Goal: Information Seeking & Learning: Learn about a topic

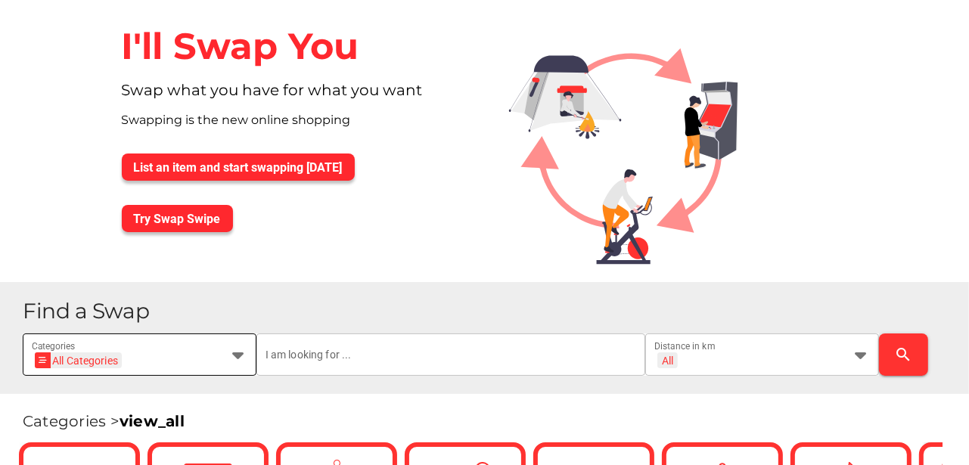
click at [239, 353] on icon at bounding box center [238, 355] width 18 height 18
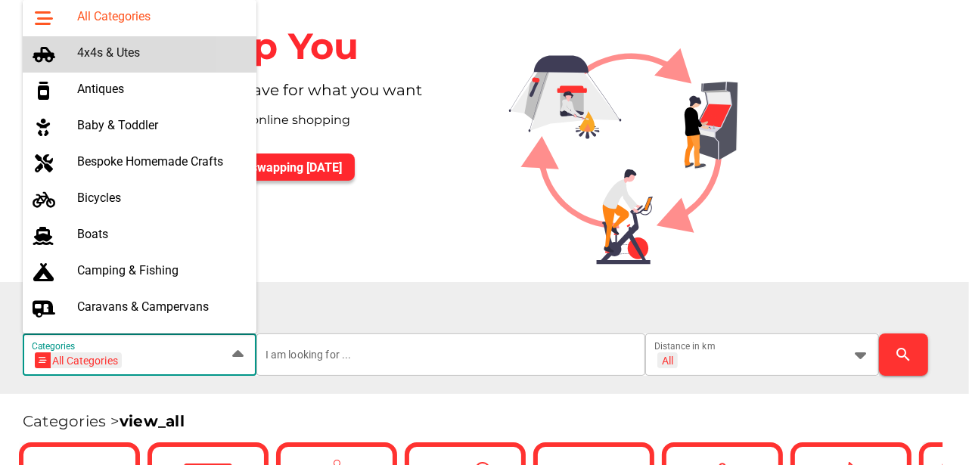
click at [102, 42] on div "4x4s & Utes" at bounding box center [160, 54] width 167 height 24
type input "4x4s & Utes"
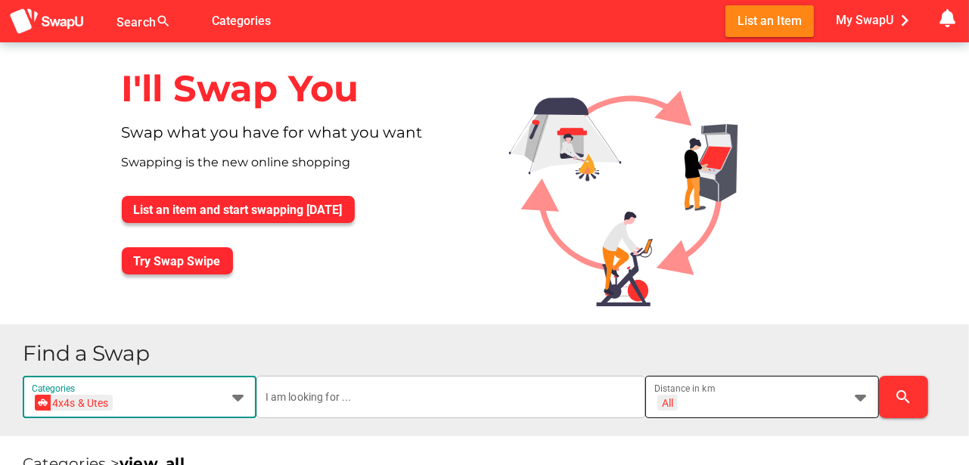
click at [864, 398] on icon at bounding box center [861, 397] width 18 height 18
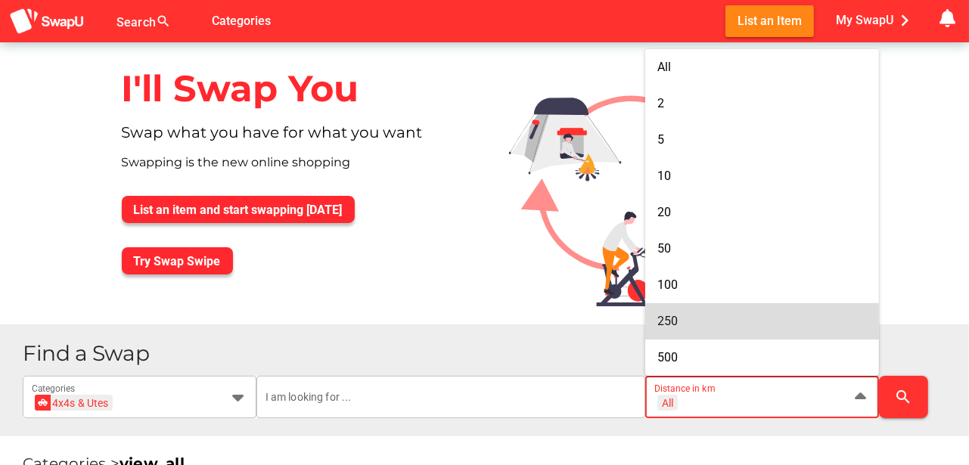
click at [676, 321] on span "250" at bounding box center [668, 321] width 20 height 14
type input "+ 250 km"
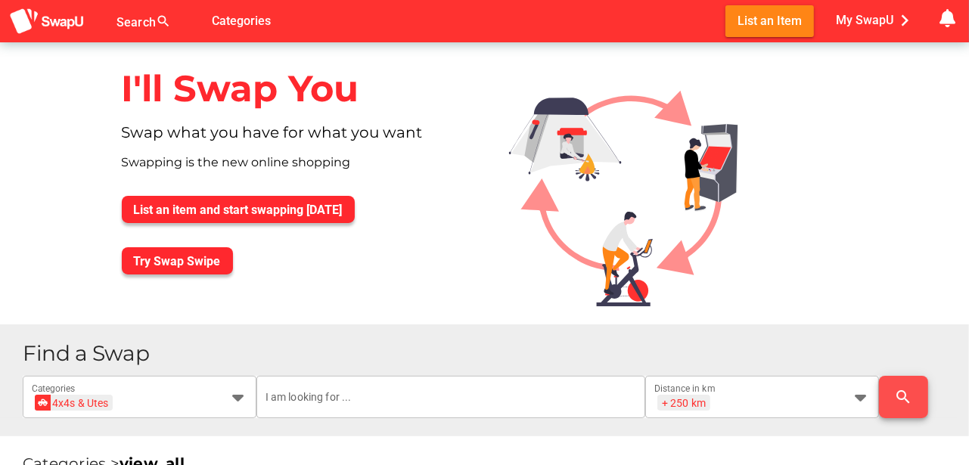
click at [905, 397] on icon "search" at bounding box center [904, 397] width 18 height 18
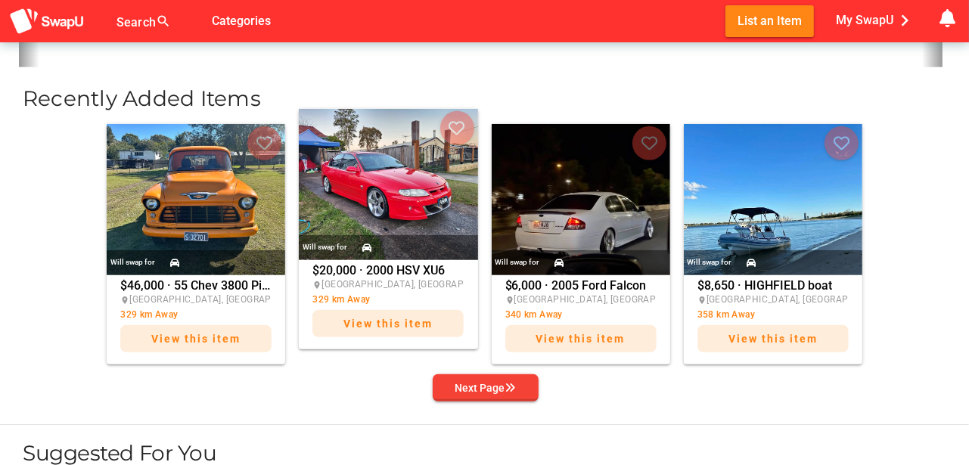
scroll to position [555, 0]
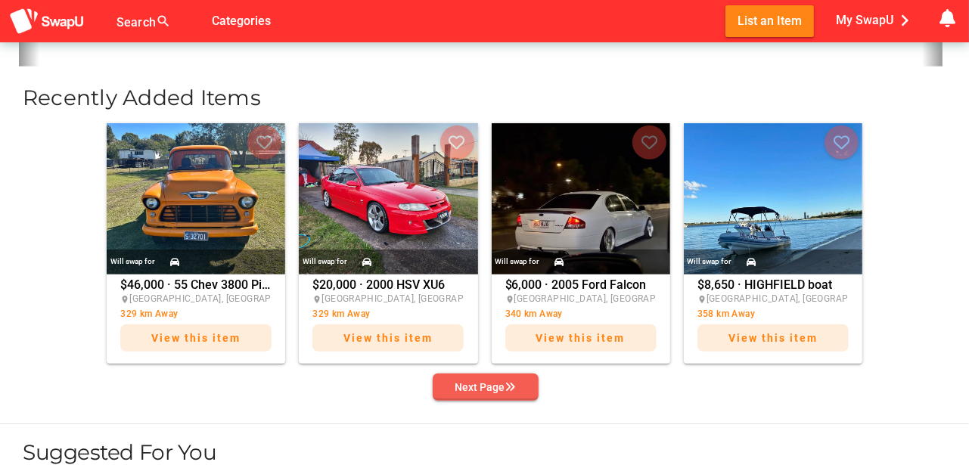
click at [495, 376] on button "Next Page" at bounding box center [486, 387] width 106 height 27
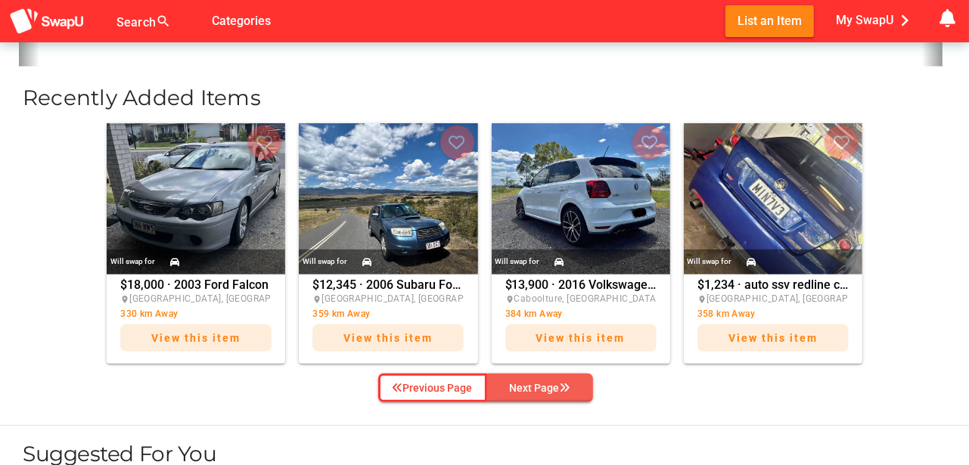
click at [536, 379] on div "Next Page" at bounding box center [540, 388] width 61 height 18
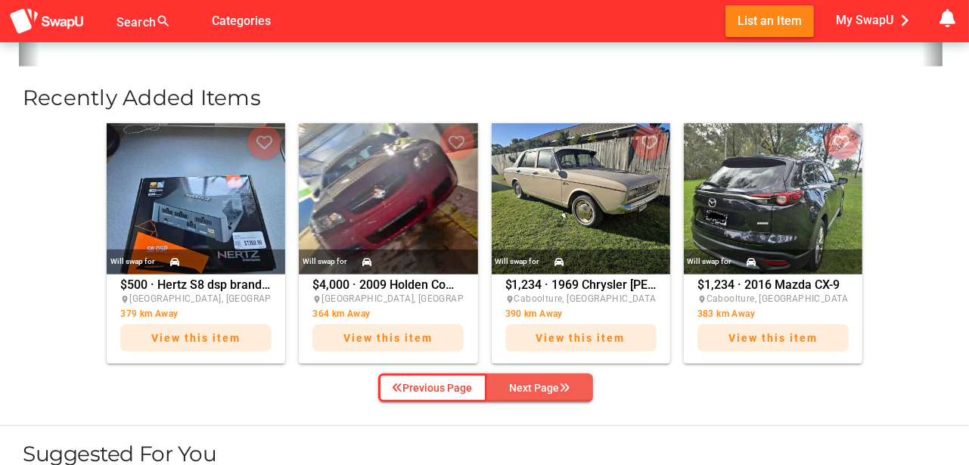
click at [542, 387] on div "Next Page" at bounding box center [540, 388] width 61 height 18
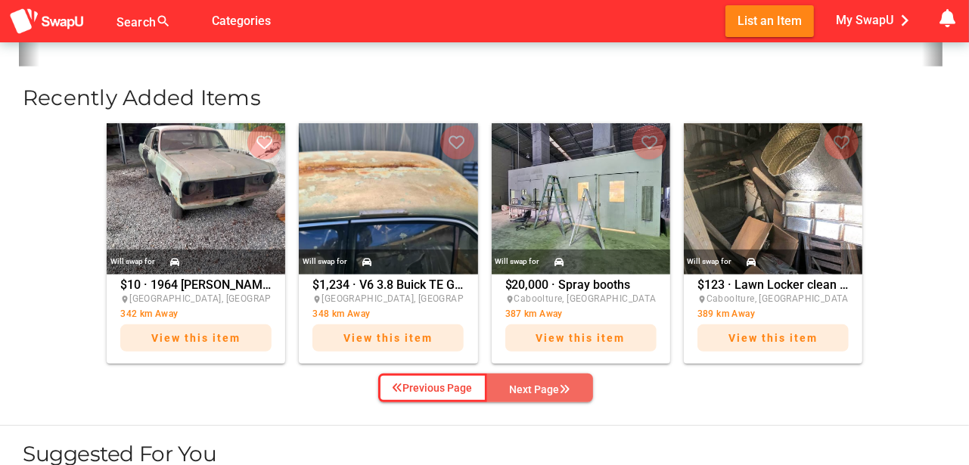
click at [542, 387] on div "Next Page" at bounding box center [540, 390] width 61 height 18
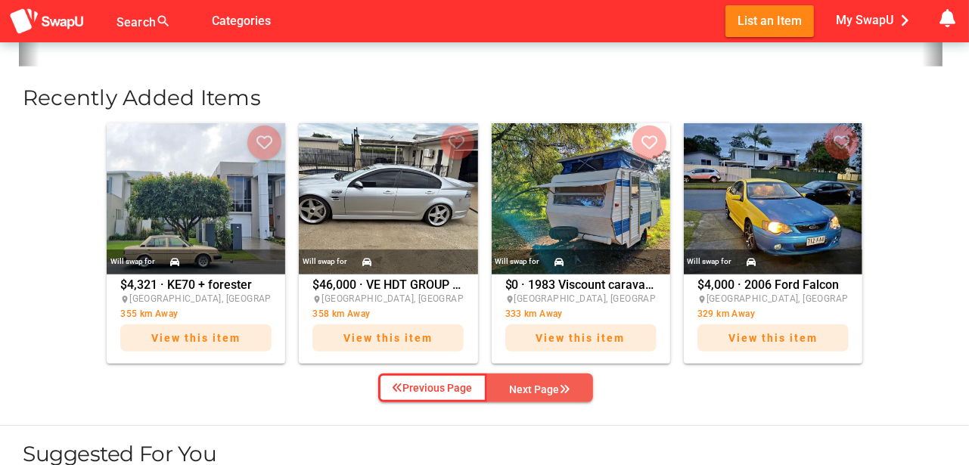
click at [542, 387] on div "Next Page" at bounding box center [540, 390] width 61 height 18
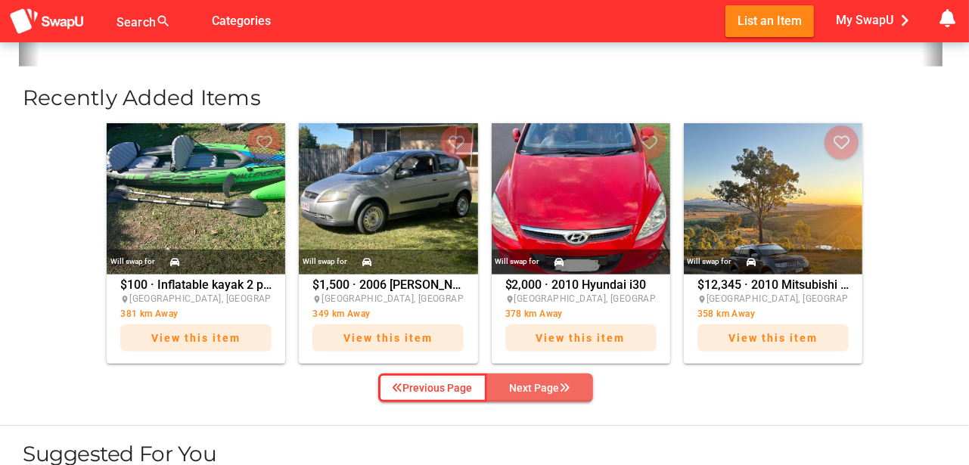
click at [542, 387] on div "Next Page" at bounding box center [540, 388] width 61 height 18
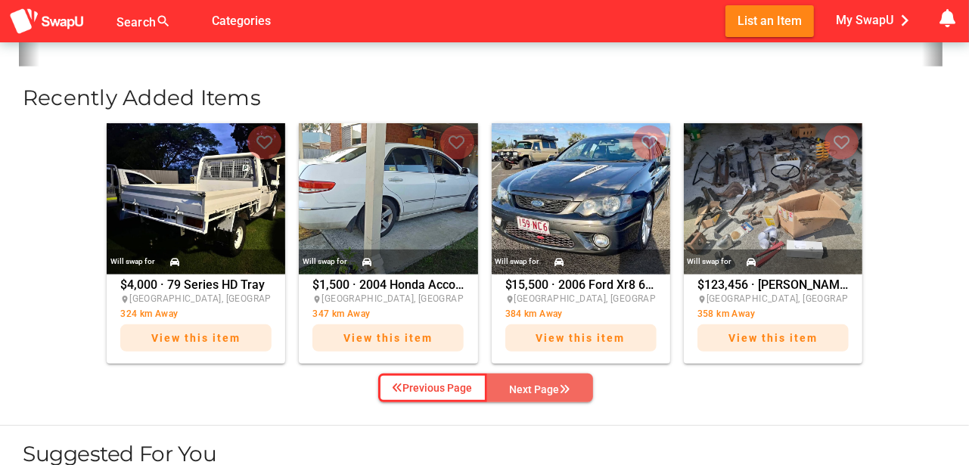
click at [542, 387] on div "Next Page" at bounding box center [540, 390] width 61 height 18
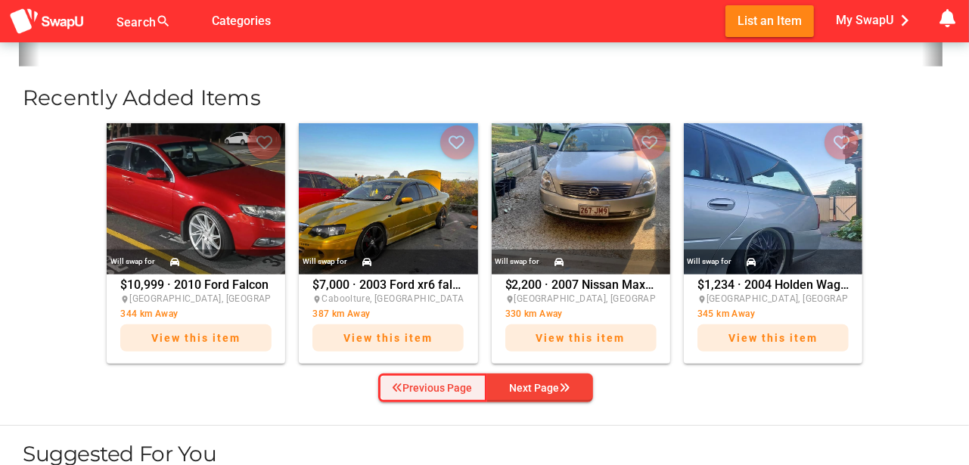
click at [434, 381] on div "Previous Page" at bounding box center [433, 388] width 80 height 18
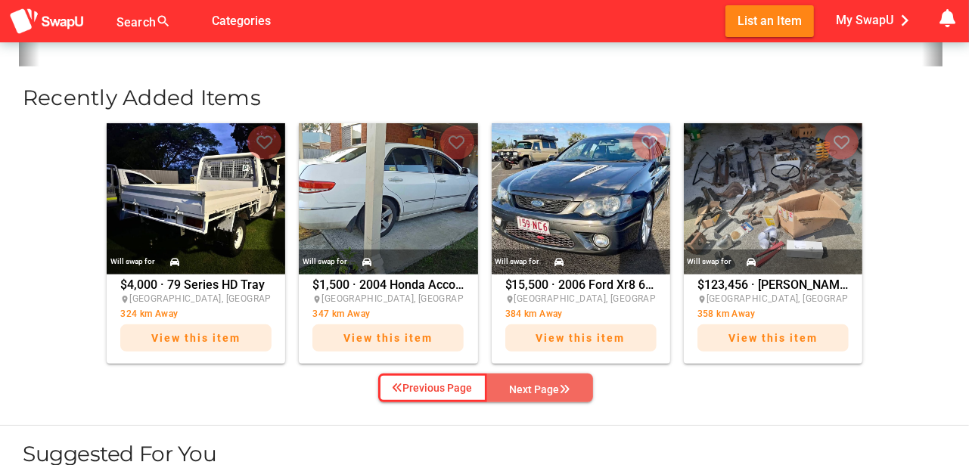
click at [566, 386] on icon "button" at bounding box center [565, 389] width 11 height 11
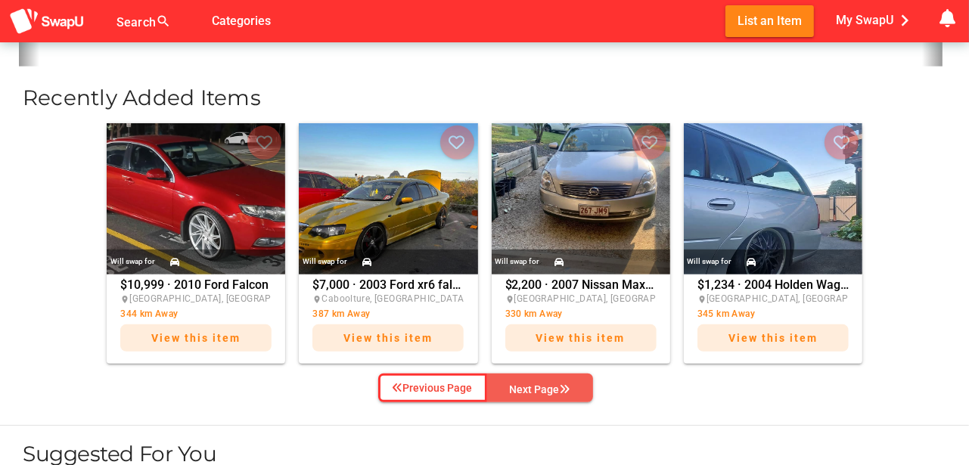
click at [554, 381] on div "Next Page" at bounding box center [540, 390] width 61 height 18
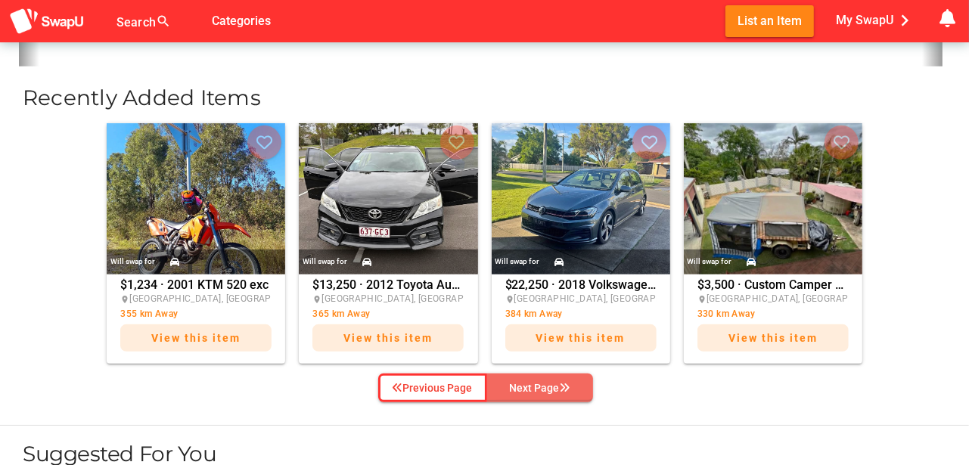
click at [549, 382] on div "Next Page" at bounding box center [540, 388] width 61 height 18
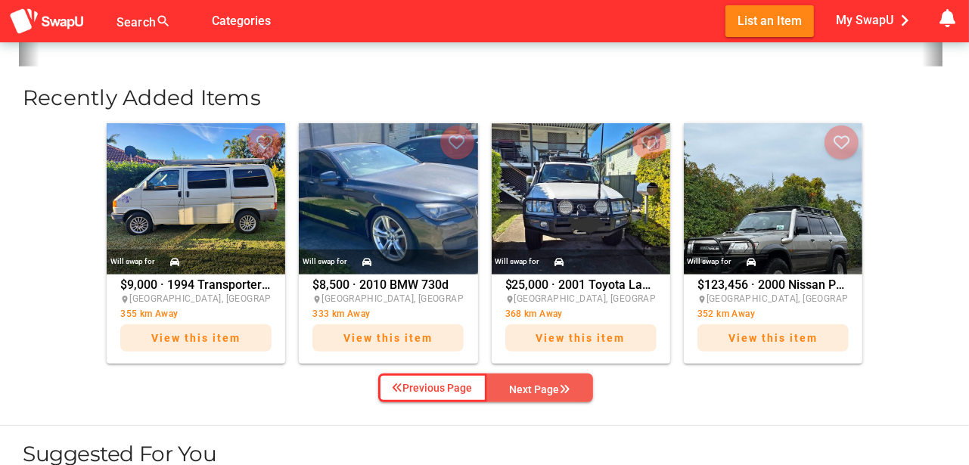
click at [558, 383] on div "Next Page" at bounding box center [540, 390] width 61 height 18
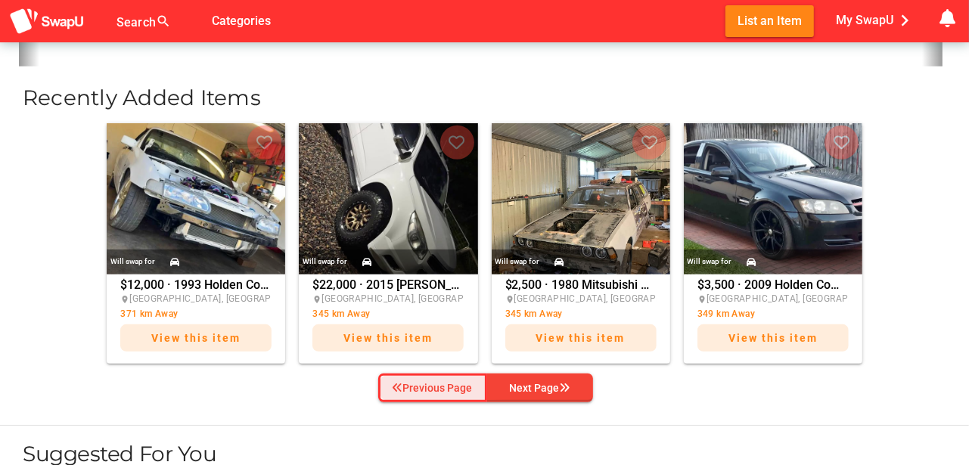
click at [426, 387] on div "Previous Page" at bounding box center [433, 388] width 80 height 18
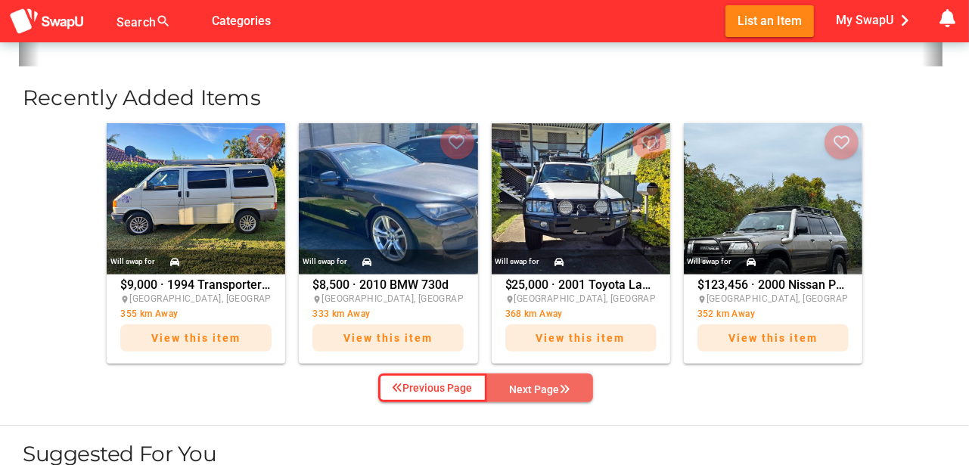
click at [548, 387] on div "Next Page" at bounding box center [540, 390] width 61 height 18
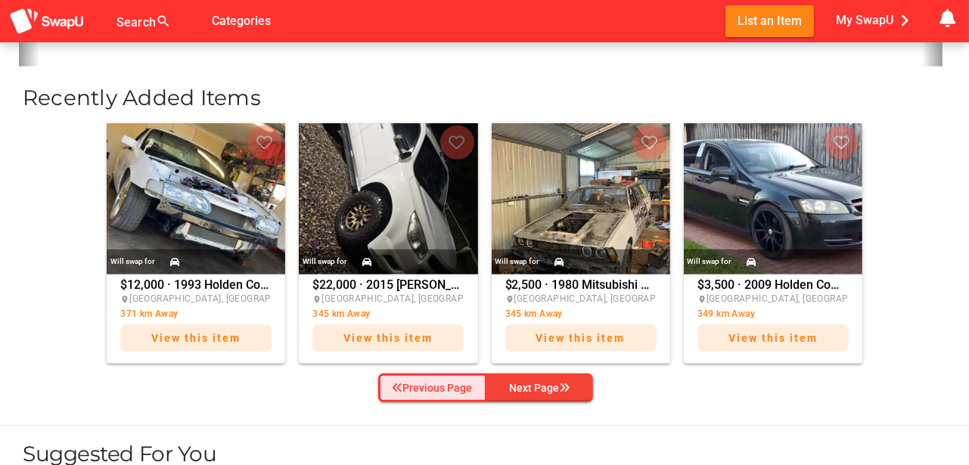
drag, startPoint x: 415, startPoint y: 388, endPoint x: 668, endPoint y: 387, distance: 252.8
click at [419, 388] on div "Previous Page" at bounding box center [433, 388] width 80 height 18
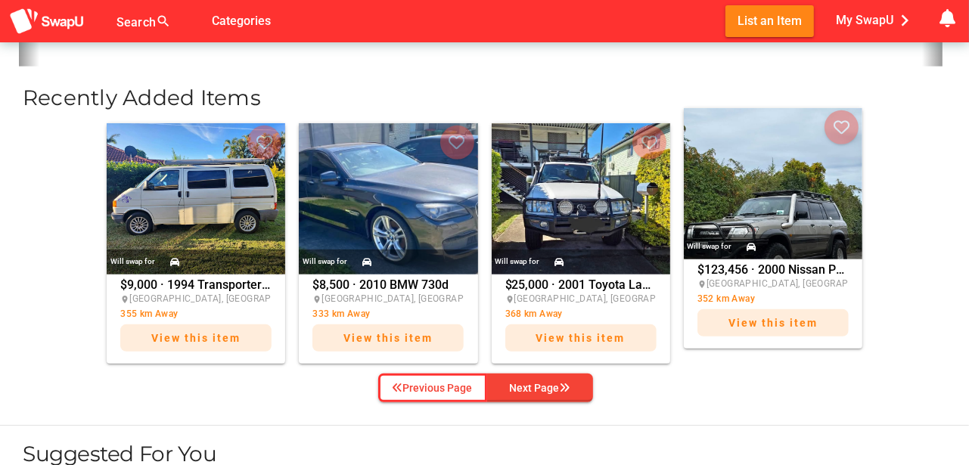
click at [764, 219] on img at bounding box center [773, 183] width 179 height 151
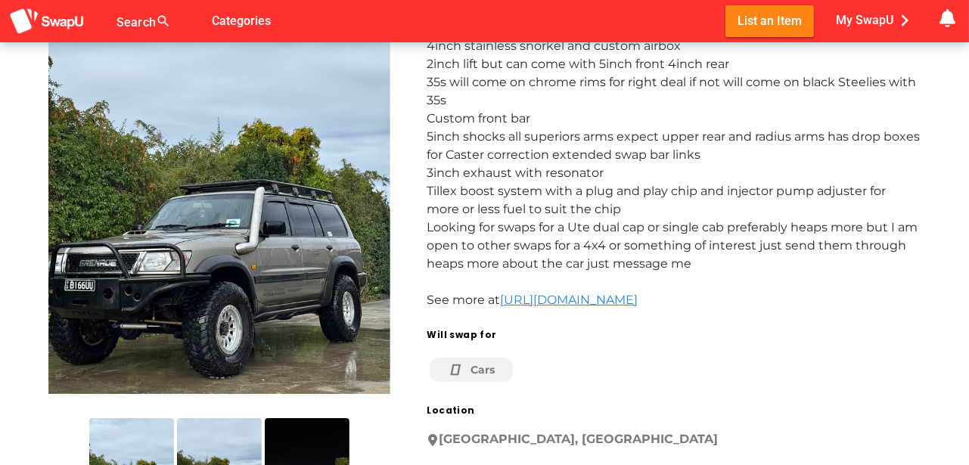
scroll to position [151, 0]
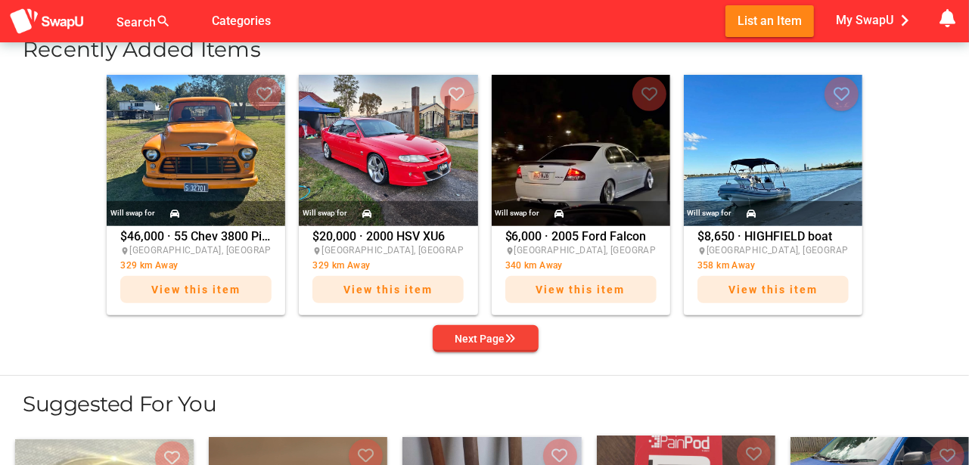
scroll to position [580, 0]
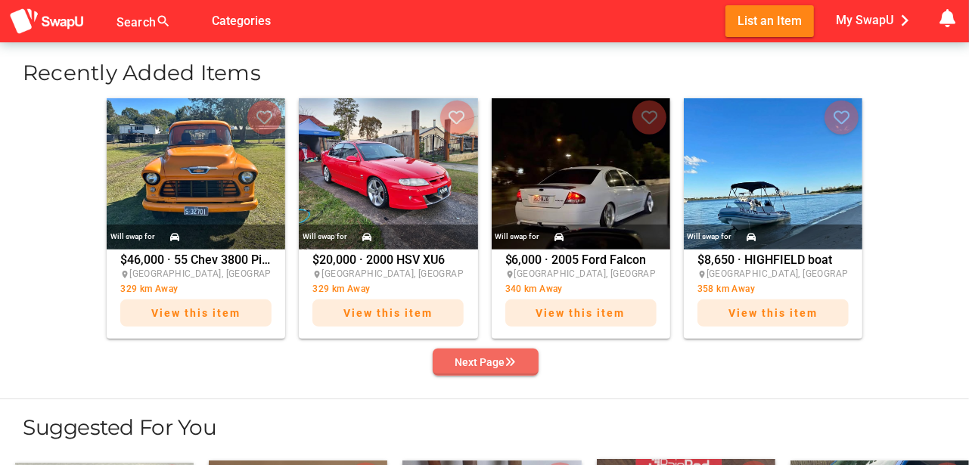
click at [506, 360] on icon "button" at bounding box center [510, 362] width 11 height 11
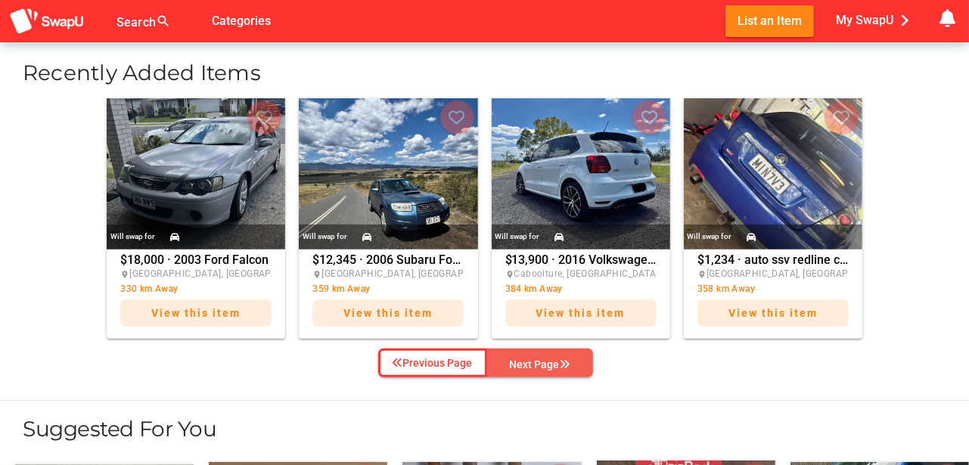
click at [557, 359] on div "Next Page" at bounding box center [540, 365] width 61 height 18
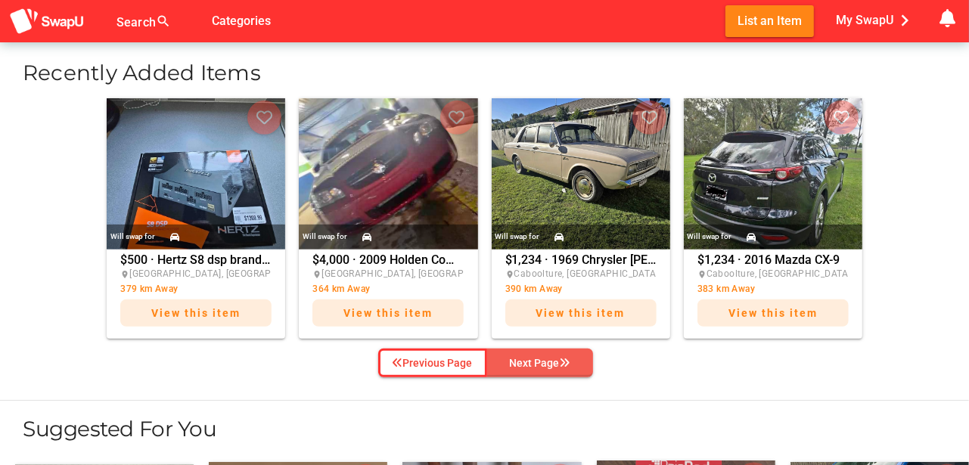
click at [557, 359] on div "Next Page" at bounding box center [540, 363] width 61 height 18
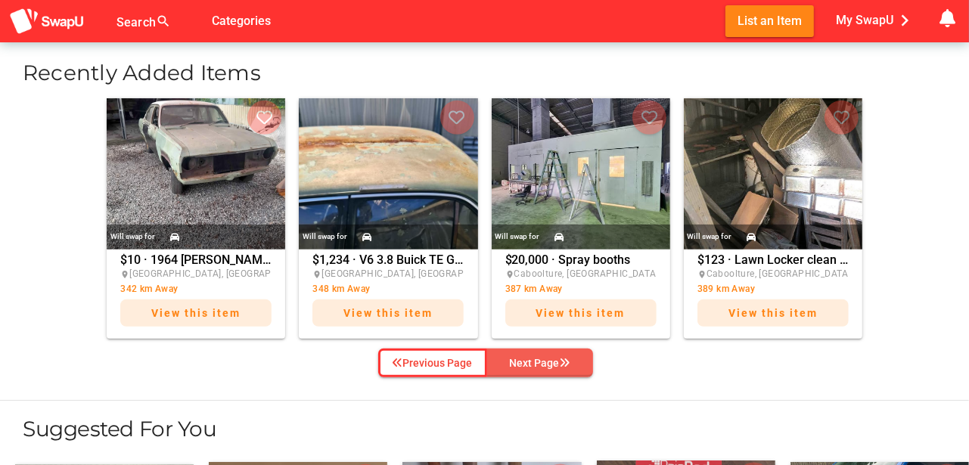
click at [557, 359] on div "Next Page" at bounding box center [540, 363] width 61 height 18
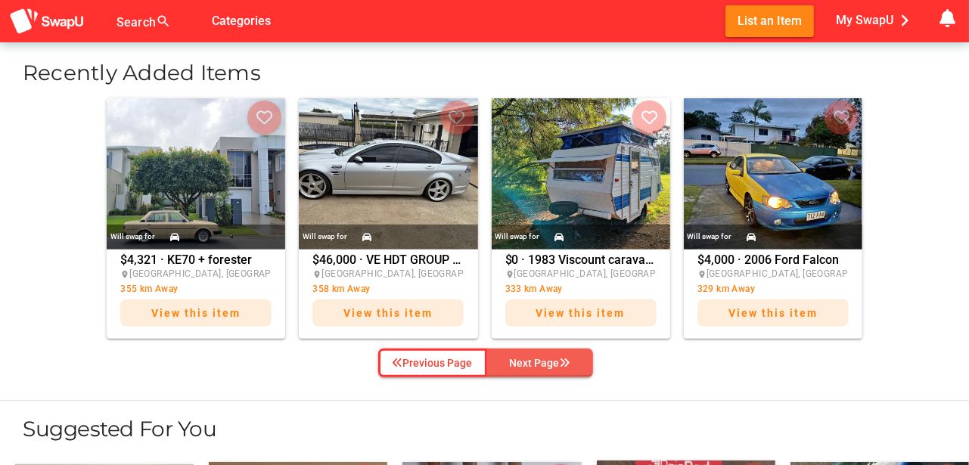
click at [556, 359] on div "Next Page" at bounding box center [540, 363] width 61 height 18
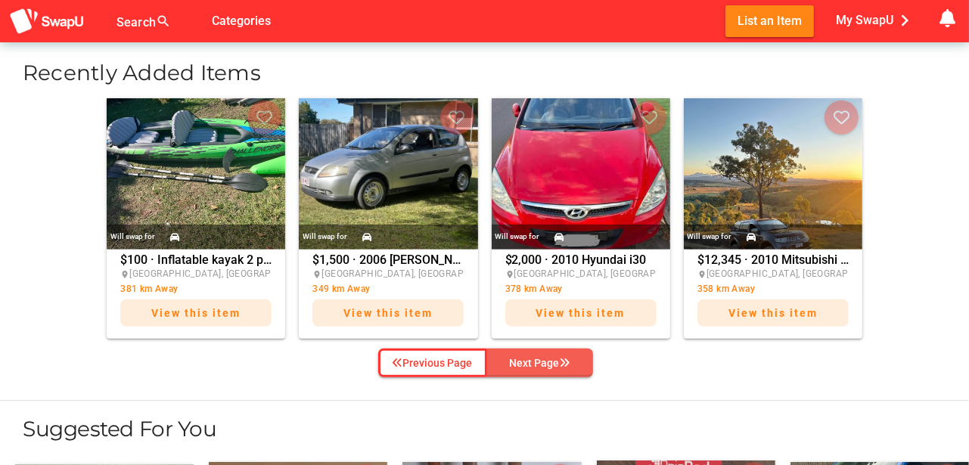
click at [556, 359] on div "Next Page" at bounding box center [540, 363] width 61 height 18
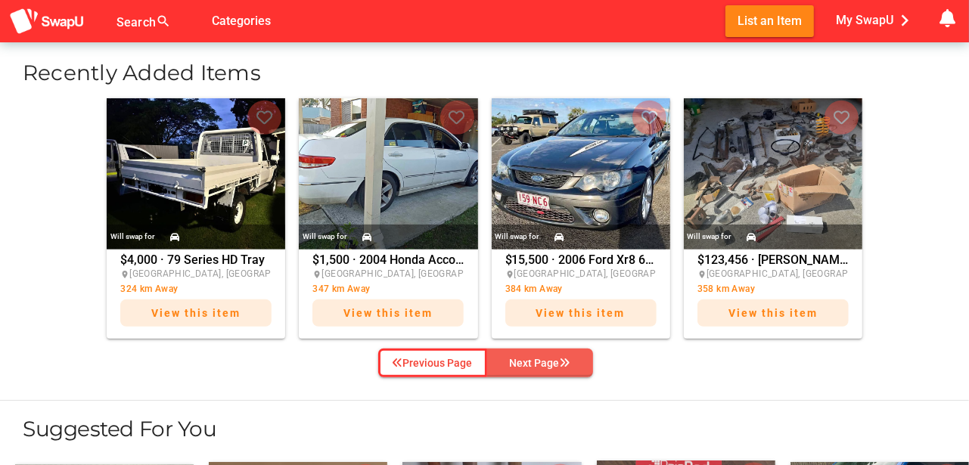
click at [556, 359] on div "Next Page" at bounding box center [540, 363] width 61 height 18
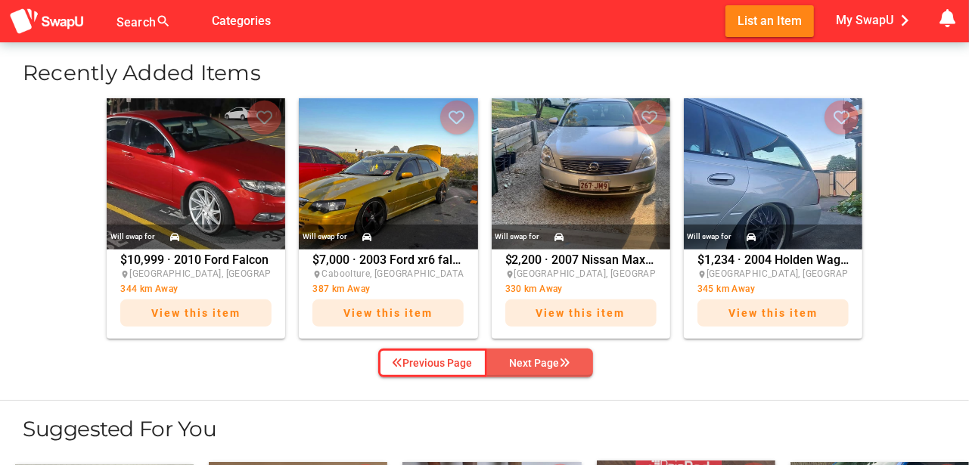
click at [556, 359] on div "Next Page" at bounding box center [540, 363] width 61 height 18
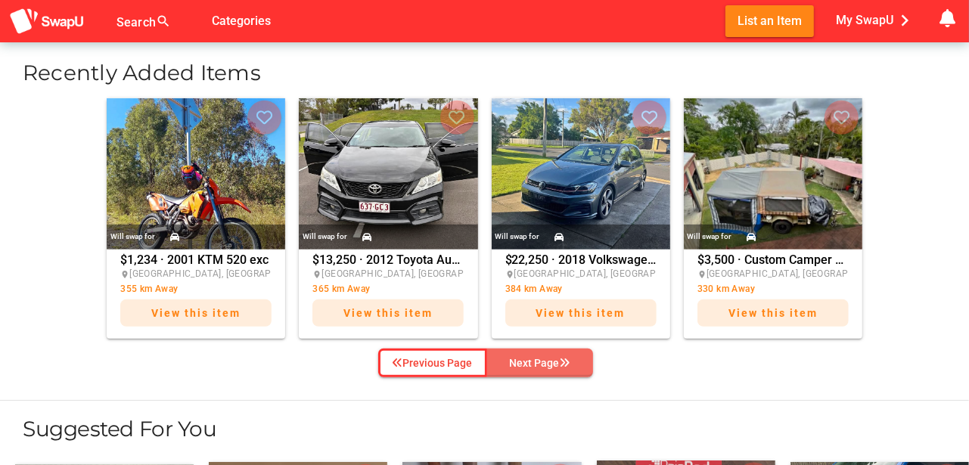
click at [556, 359] on div "Next Page" at bounding box center [540, 363] width 61 height 18
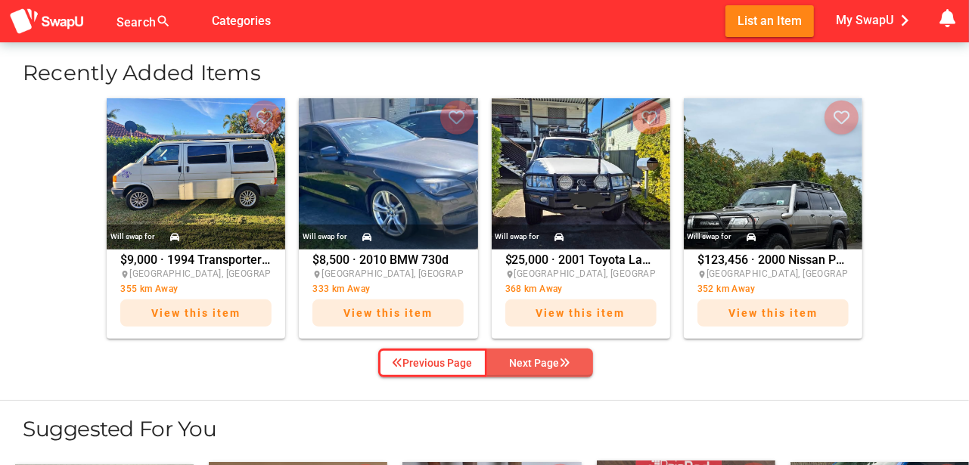
click at [556, 359] on div "Next Page" at bounding box center [540, 363] width 61 height 18
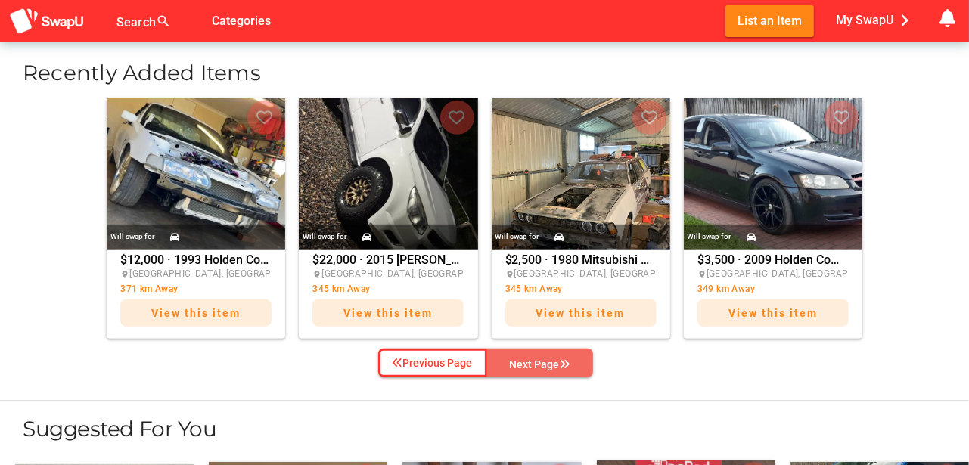
click at [556, 359] on div "Next Page" at bounding box center [540, 365] width 61 height 18
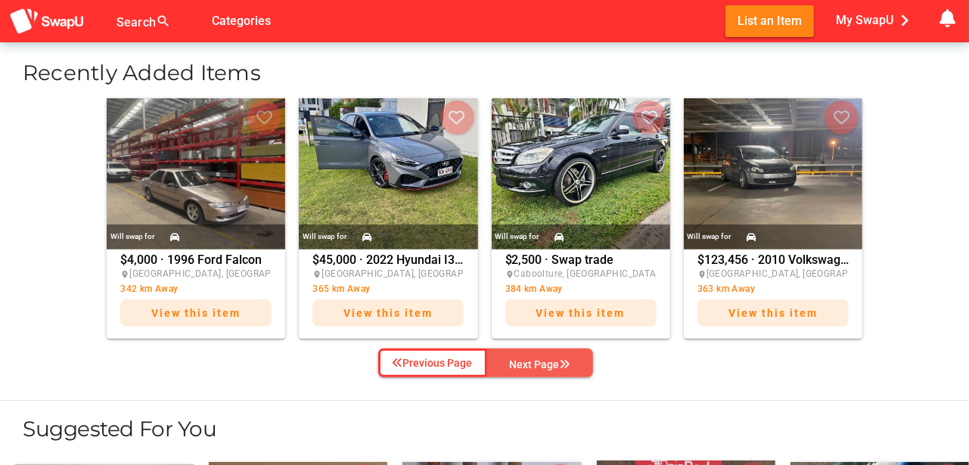
click at [557, 359] on div "Next Page" at bounding box center [540, 365] width 61 height 18
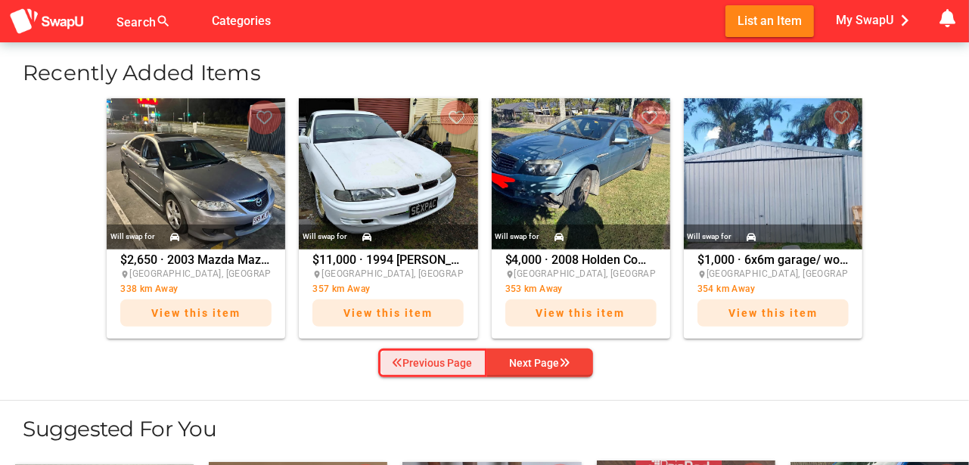
click at [444, 361] on div "Previous Page" at bounding box center [433, 363] width 80 height 18
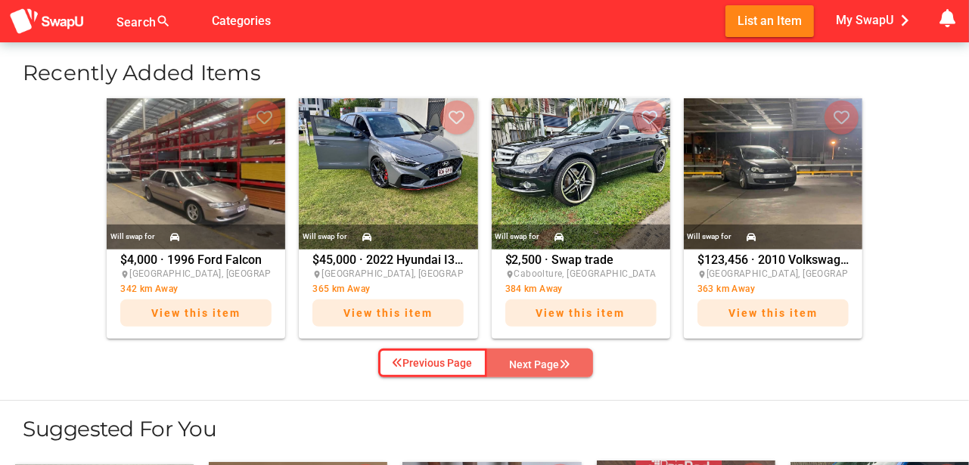
click at [561, 362] on icon "button" at bounding box center [565, 364] width 11 height 11
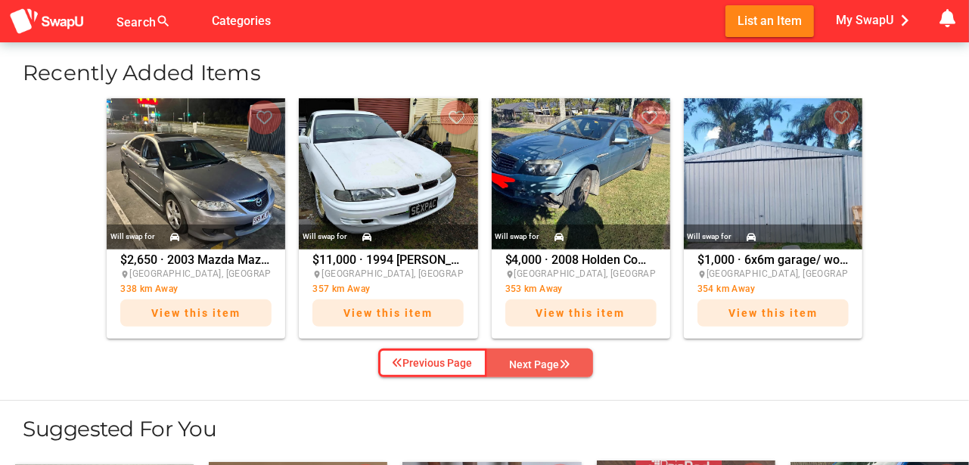
click at [561, 362] on icon "button" at bounding box center [565, 364] width 11 height 11
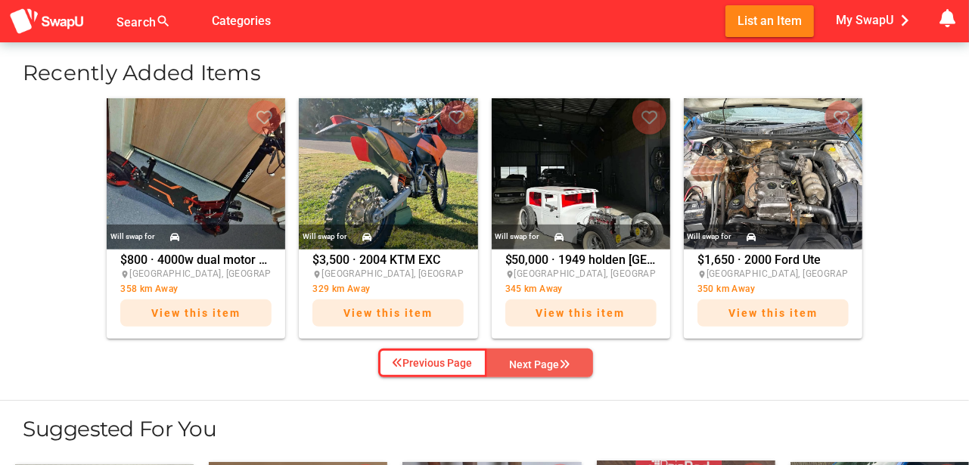
click at [561, 362] on icon "button" at bounding box center [565, 364] width 11 height 11
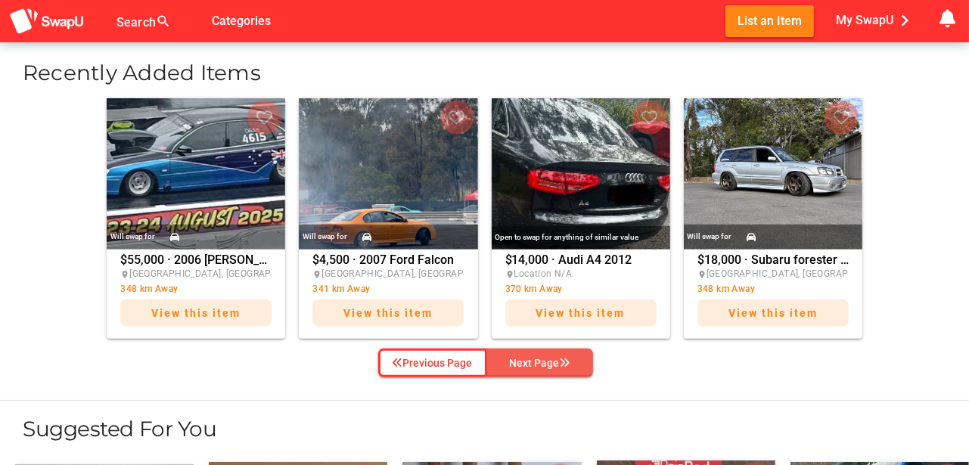
click at [565, 361] on icon "button" at bounding box center [565, 363] width 11 height 11
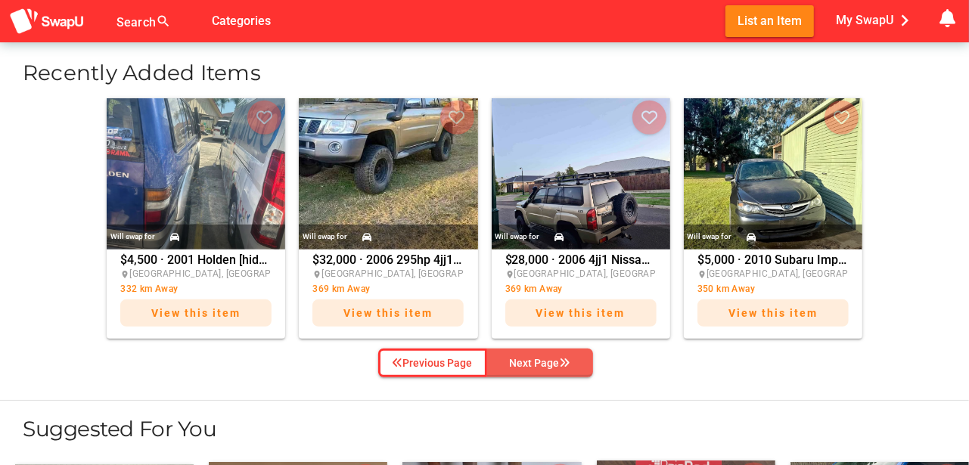
click at [569, 359] on icon "button" at bounding box center [565, 363] width 11 height 11
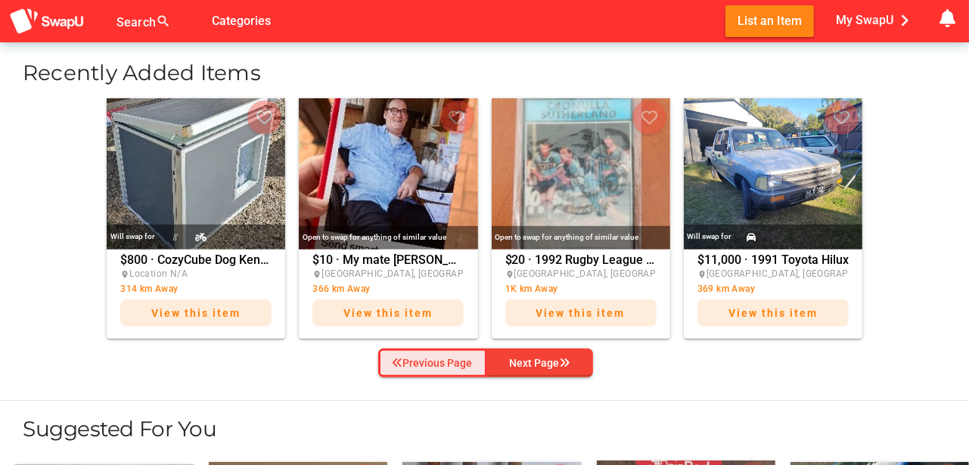
click at [441, 361] on div "Previous Page" at bounding box center [433, 363] width 80 height 18
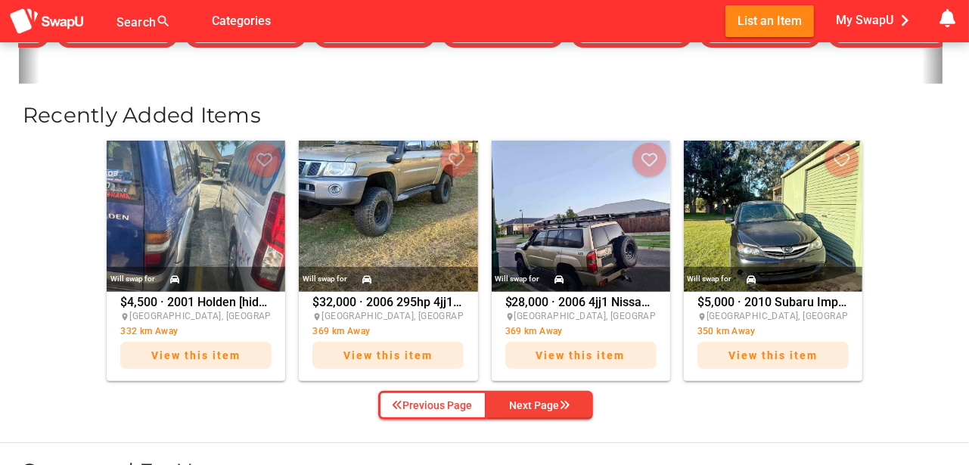
scroll to position [530, 0]
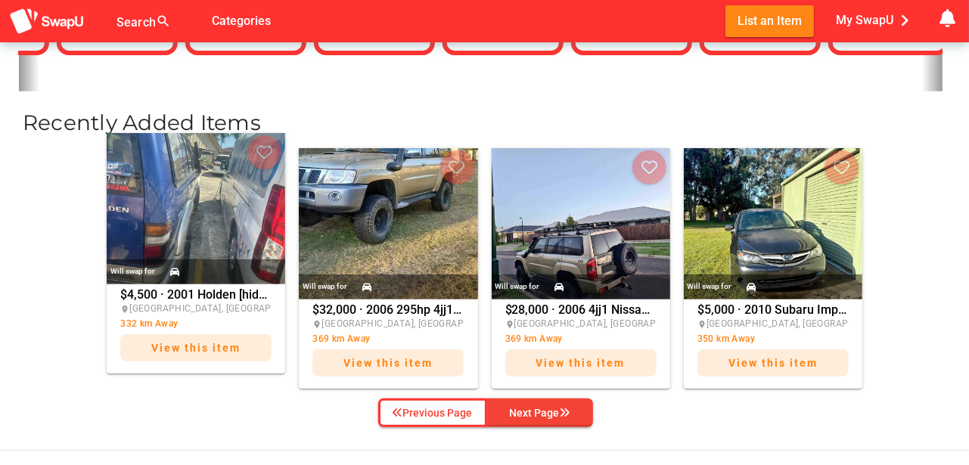
click at [223, 211] on img at bounding box center [196, 208] width 179 height 151
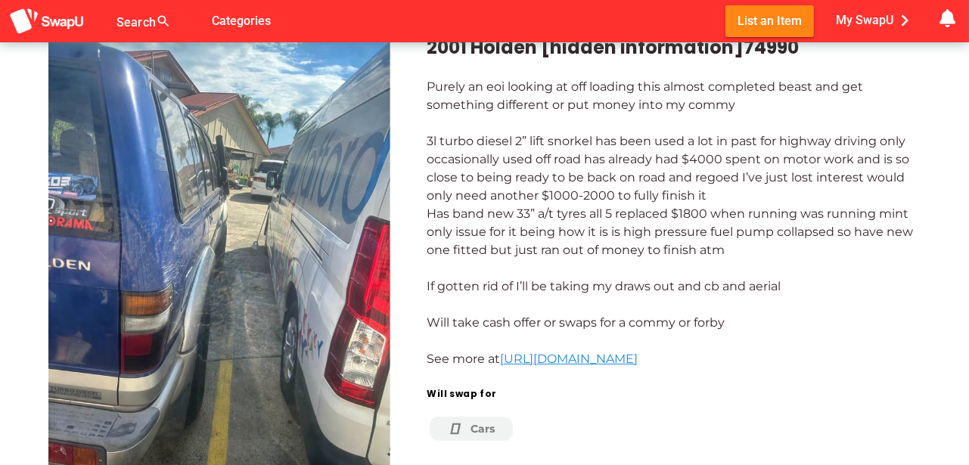
scroll to position [50, 0]
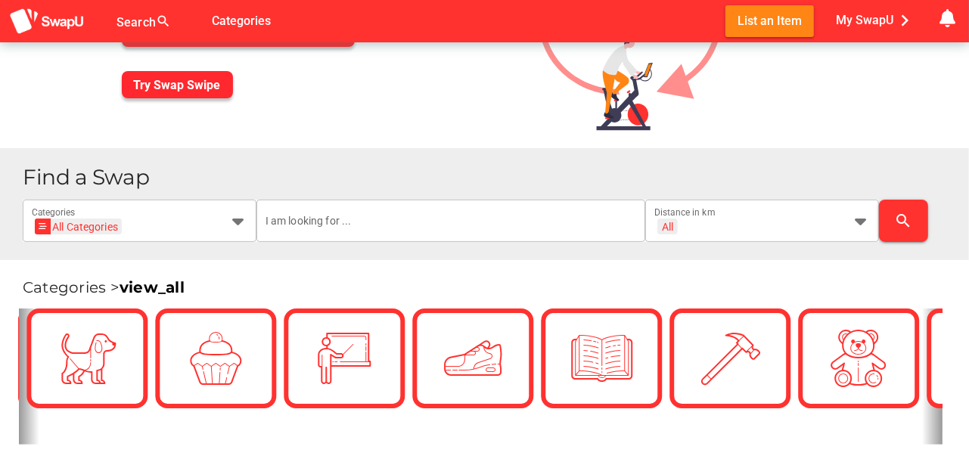
scroll to position [0, 3027]
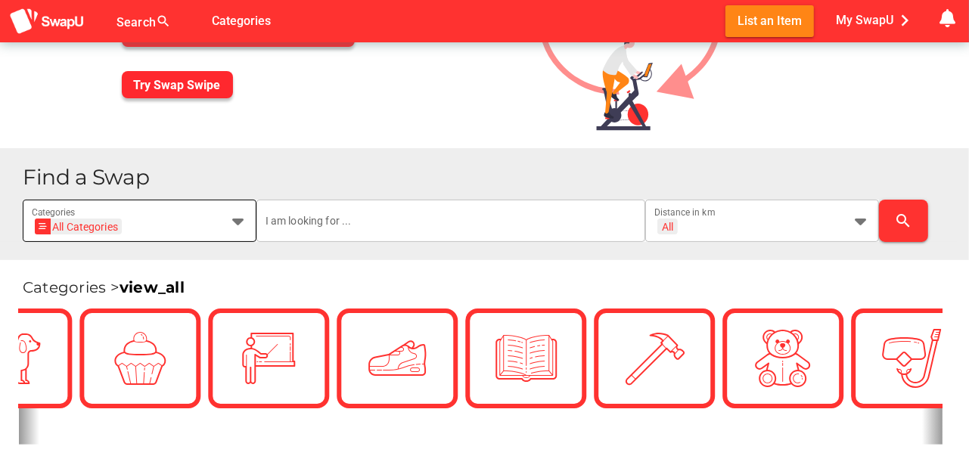
click at [238, 218] on icon at bounding box center [238, 221] width 18 height 18
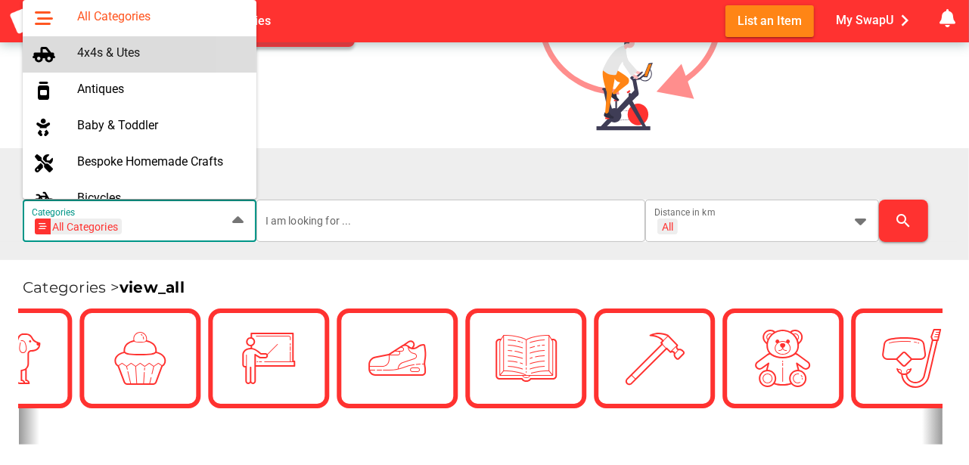
click at [124, 51] on div "4x4s & Utes" at bounding box center [160, 52] width 167 height 14
type input "4x4s & Utes"
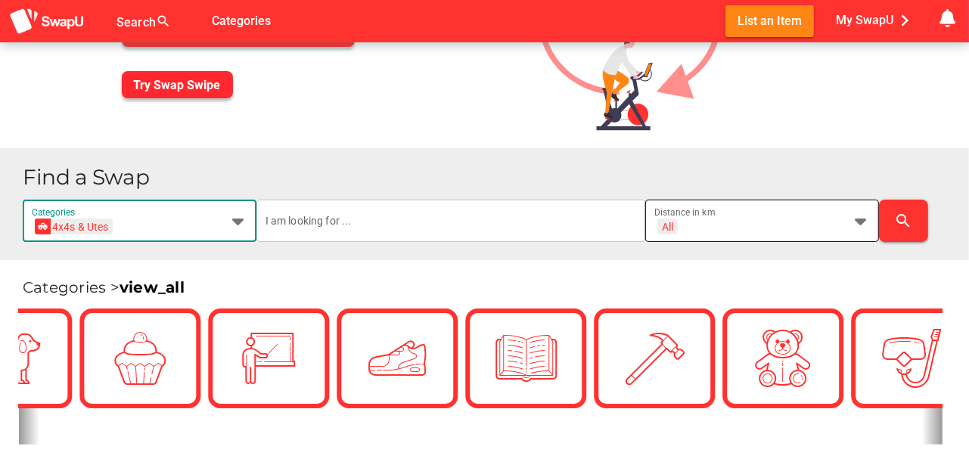
scroll to position [0, 0]
click at [869, 222] on icon at bounding box center [861, 221] width 18 height 18
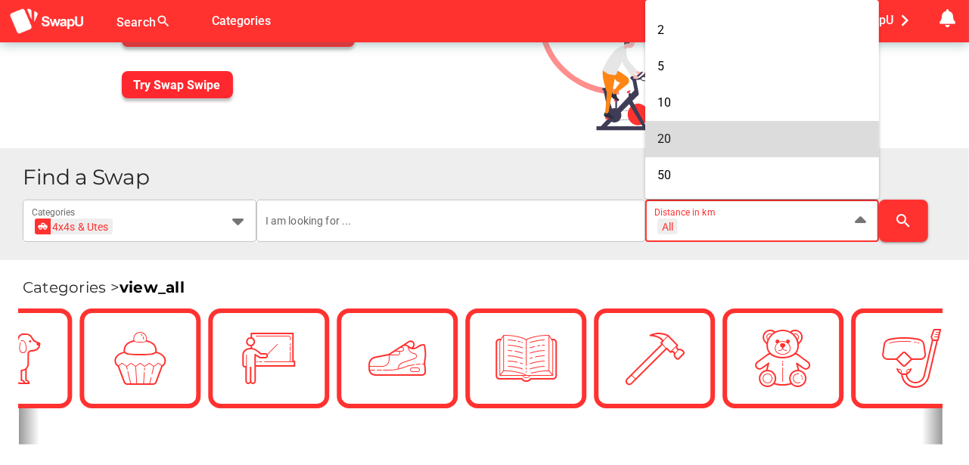
scroll to position [126, 0]
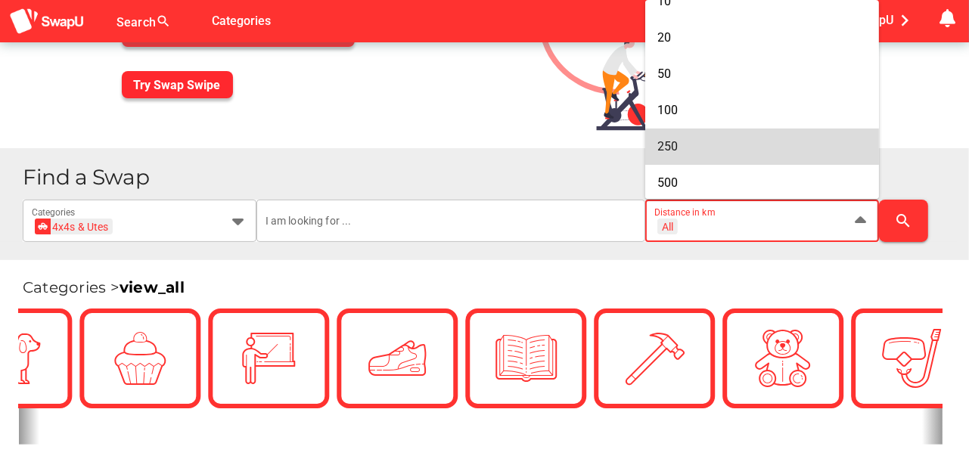
click at [670, 146] on span "250" at bounding box center [668, 146] width 20 height 14
type input "+ 250 km"
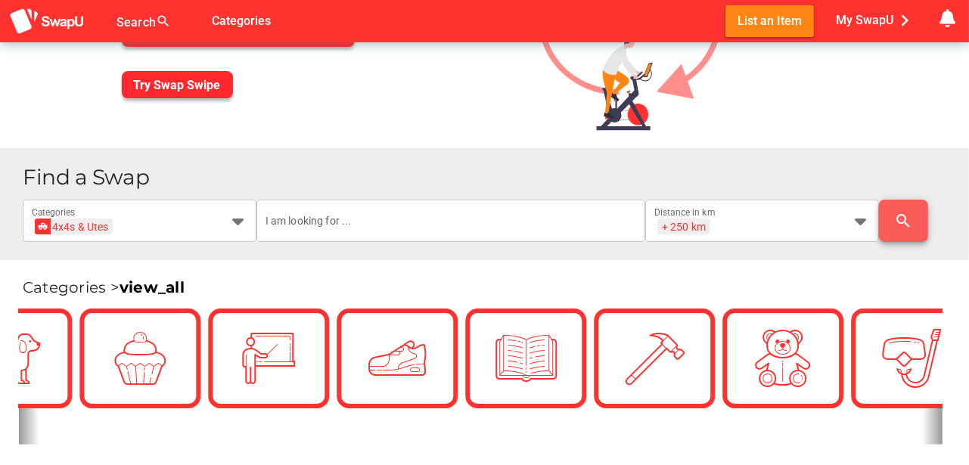
scroll to position [0, 0]
click at [906, 219] on icon "search" at bounding box center [904, 221] width 18 height 18
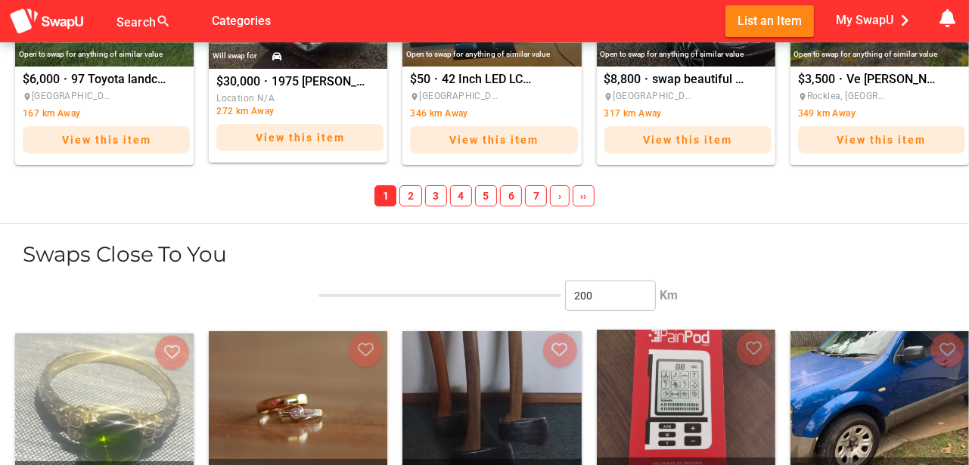
scroll to position [1917, 0]
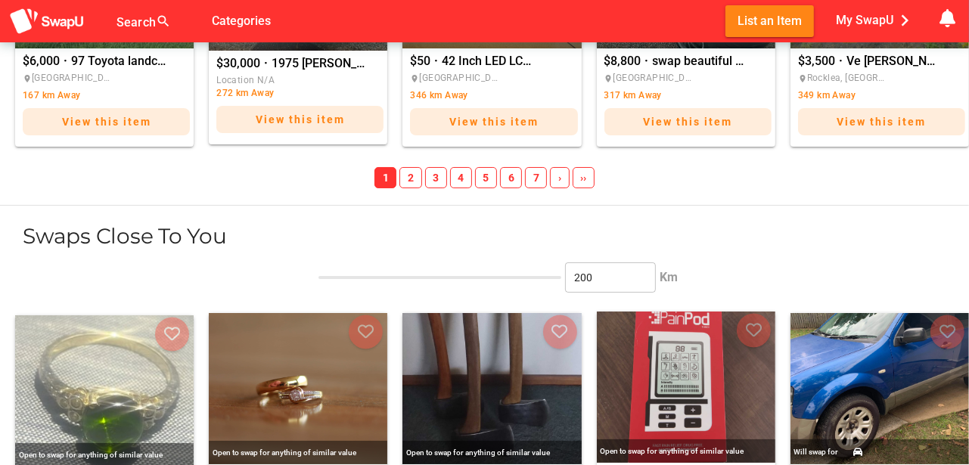
click at [412, 178] on span "2" at bounding box center [411, 177] width 22 height 21
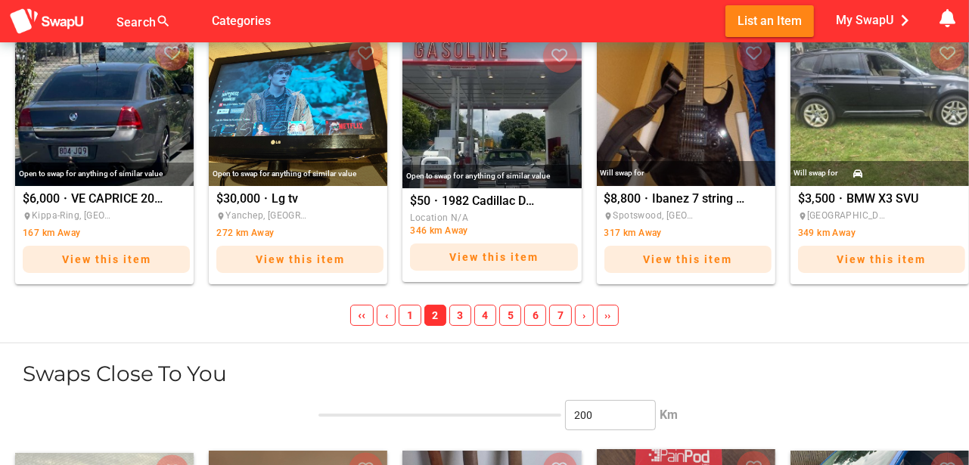
scroll to position [1790, 0]
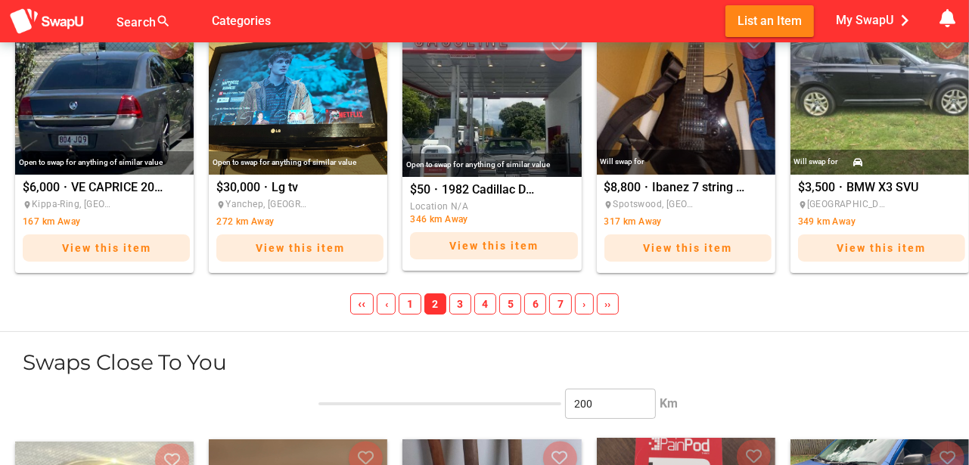
click at [459, 299] on span "3" at bounding box center [461, 304] width 22 height 21
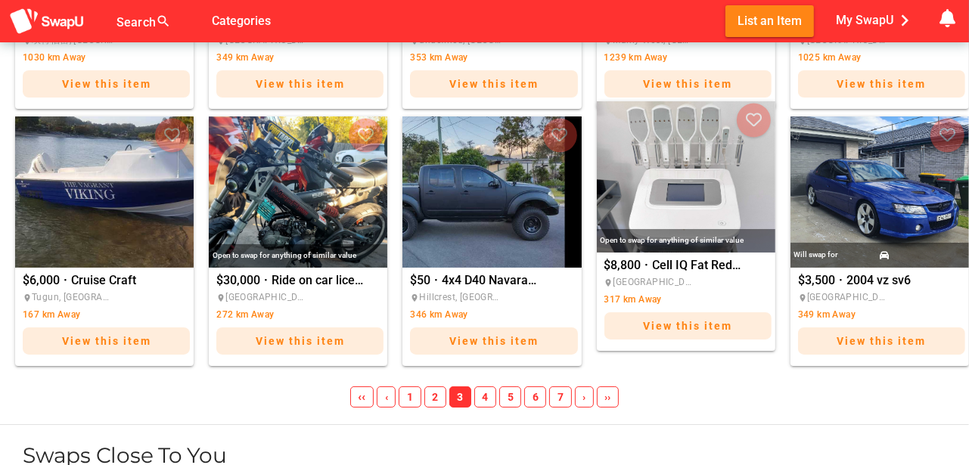
scroll to position [1740, 0]
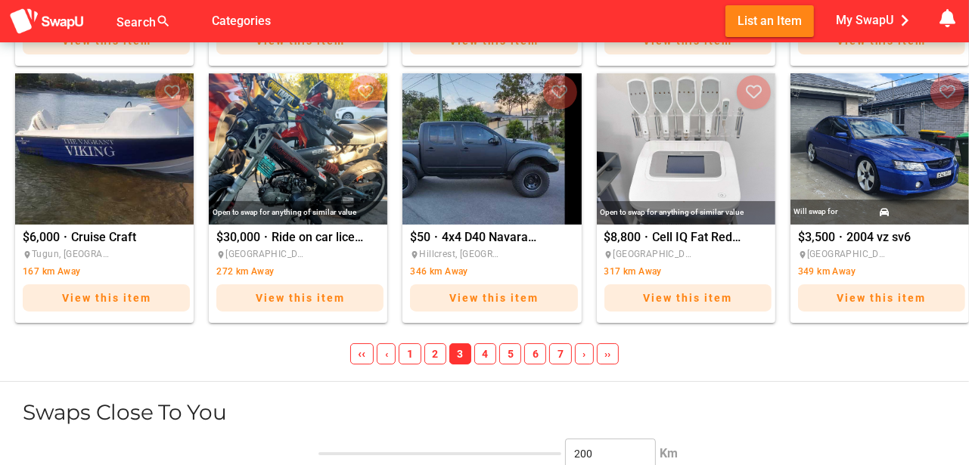
click at [483, 350] on span "4" at bounding box center [485, 354] width 22 height 21
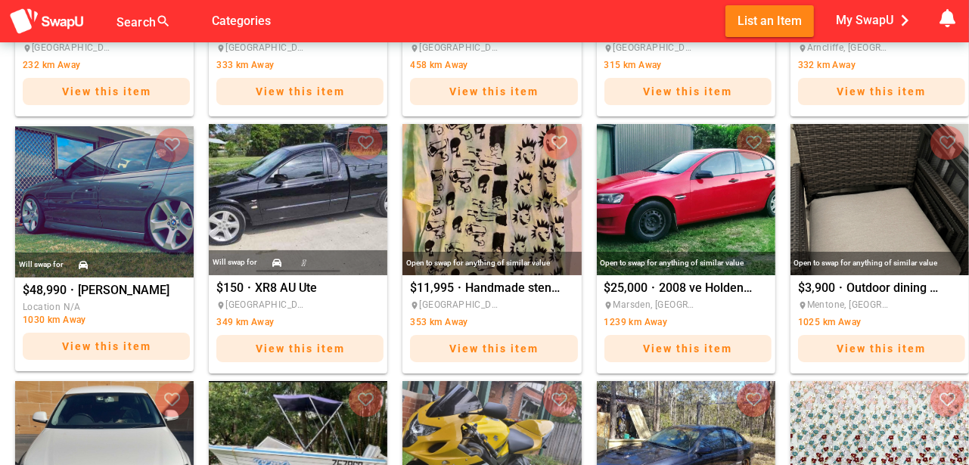
scroll to position [1385, 0]
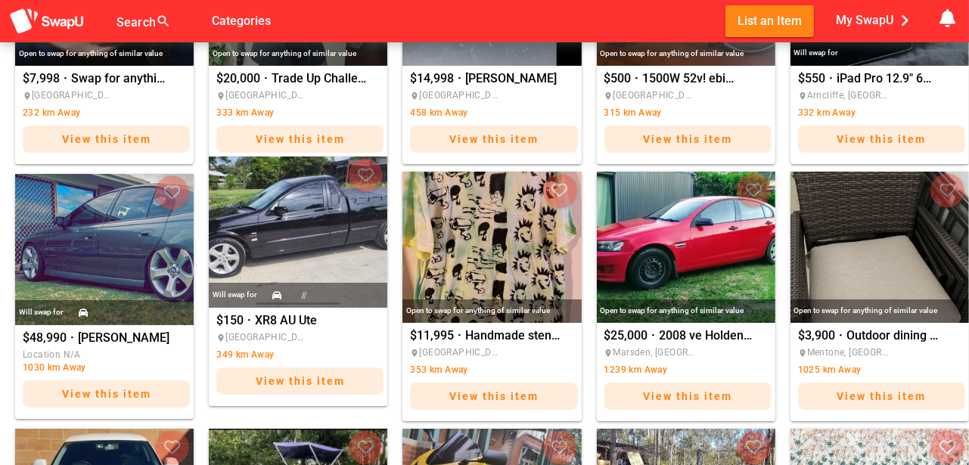
click at [278, 264] on img "XR8 AU Ute" at bounding box center [298, 232] width 179 height 151
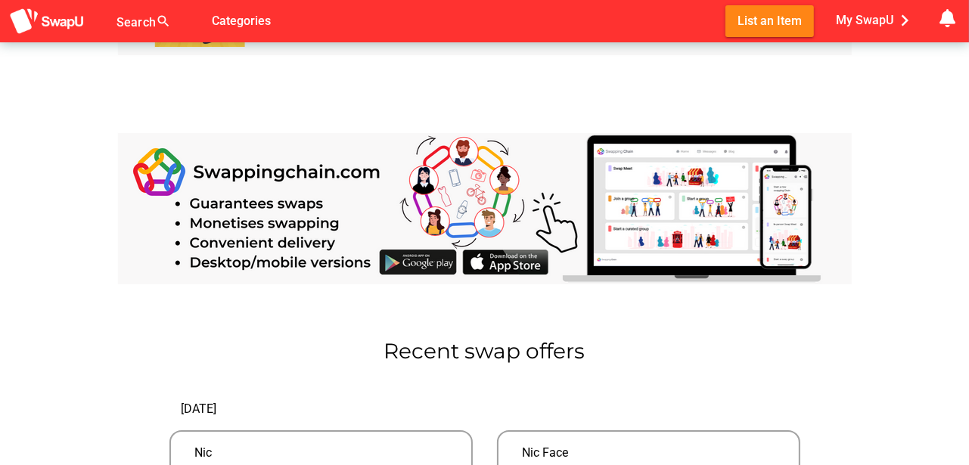
scroll to position [1322, 0]
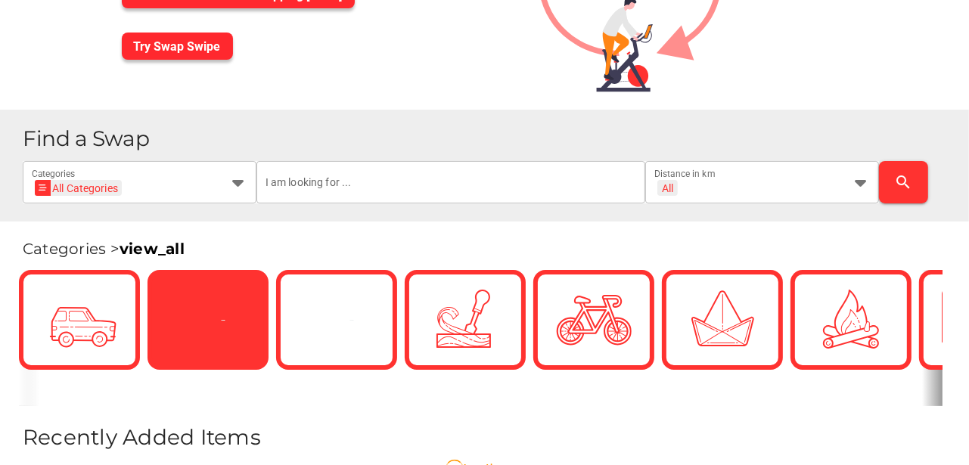
scroll to position [176, 0]
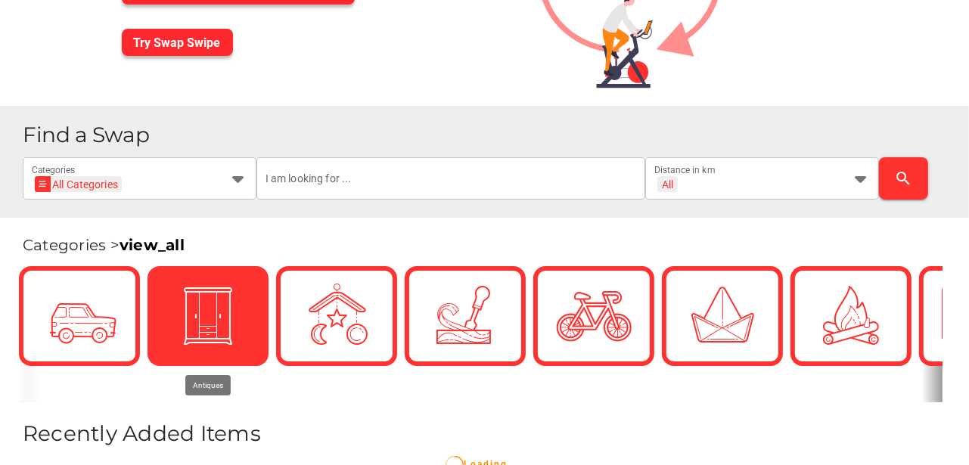
click at [220, 148] on div "Find a Swap All Categories All Categories Categories All + All Distance in km s…" at bounding box center [490, 162] width 935 height 76
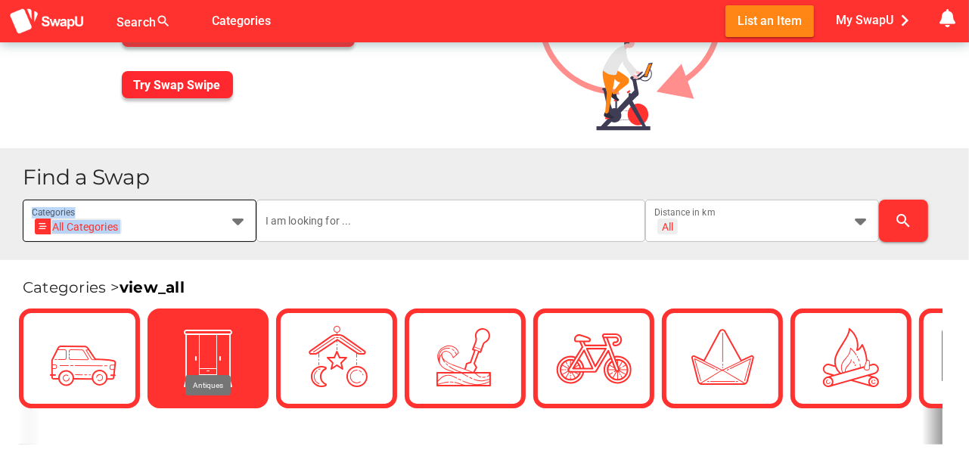
drag, startPoint x: 220, startPoint y: 148, endPoint x: 230, endPoint y: 222, distance: 75.6
click at [230, 222] on icon at bounding box center [238, 221] width 18 height 18
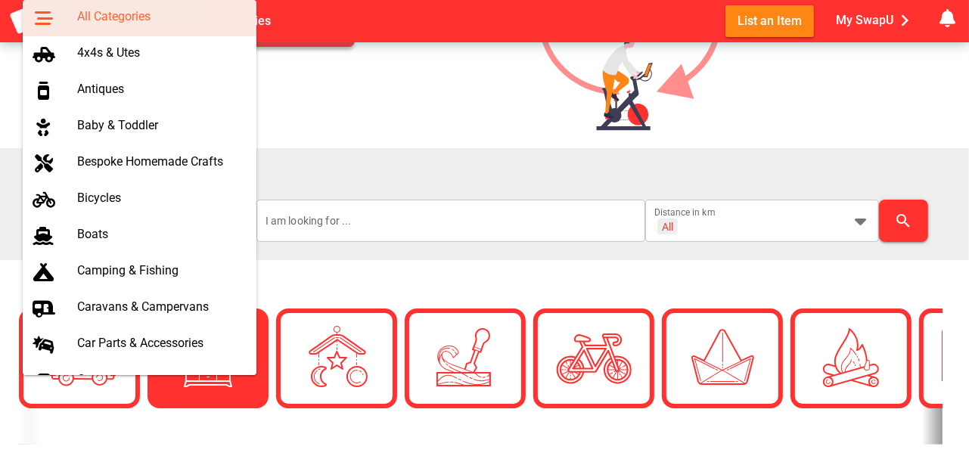
scroll to position [0, 0]
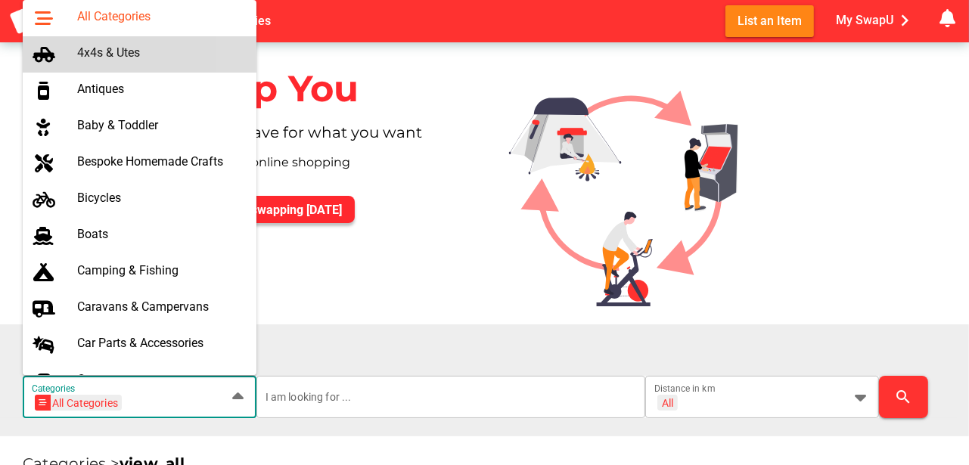
click at [131, 58] on div "4x4s & Utes" at bounding box center [160, 52] width 167 height 14
type input "4x4s & Utes"
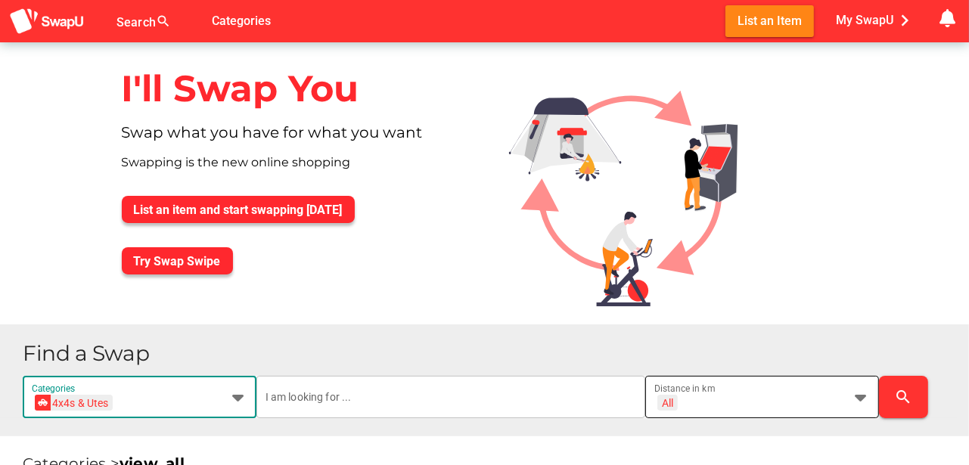
click at [864, 400] on icon at bounding box center [861, 397] width 18 height 18
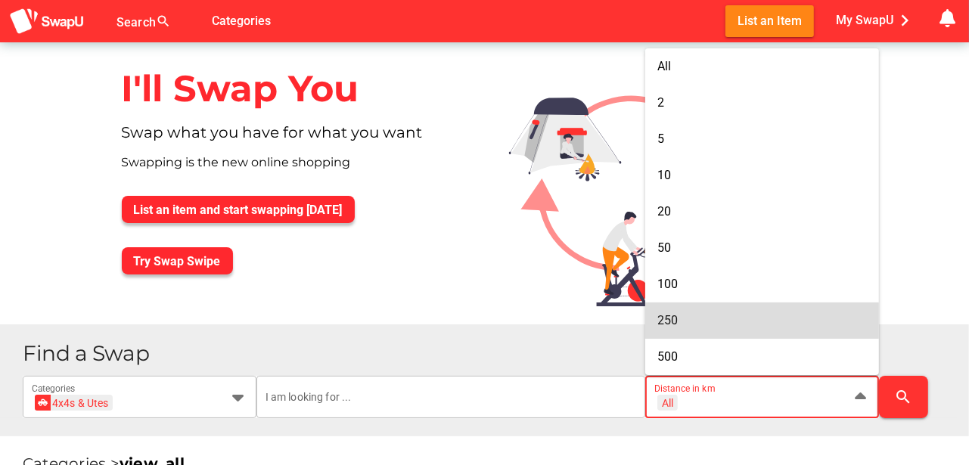
click at [671, 322] on span "250" at bounding box center [668, 321] width 20 height 14
type input "+ 250 km"
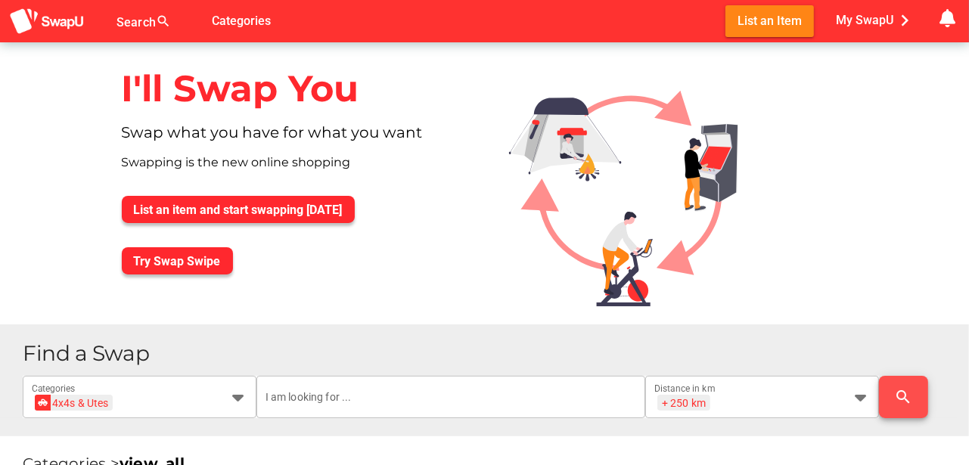
click at [911, 392] on icon "search" at bounding box center [904, 397] width 18 height 18
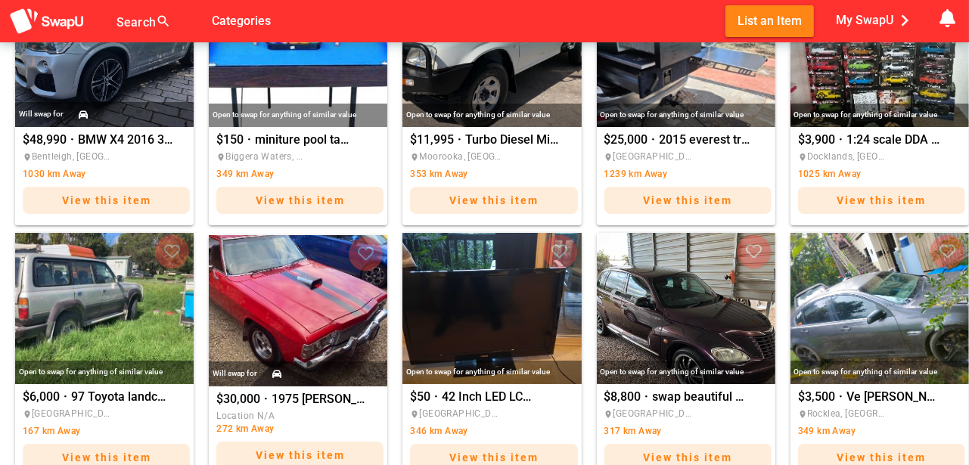
scroll to position [1716, 0]
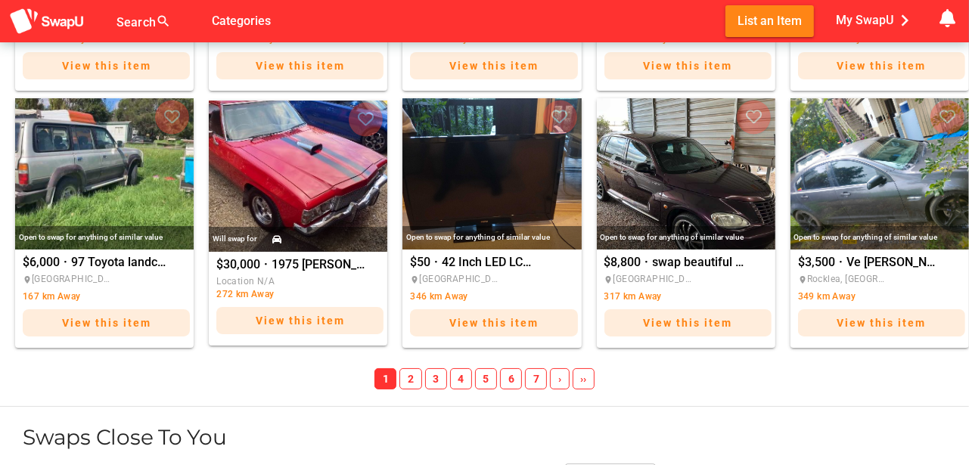
click at [487, 381] on span "5" at bounding box center [486, 379] width 22 height 21
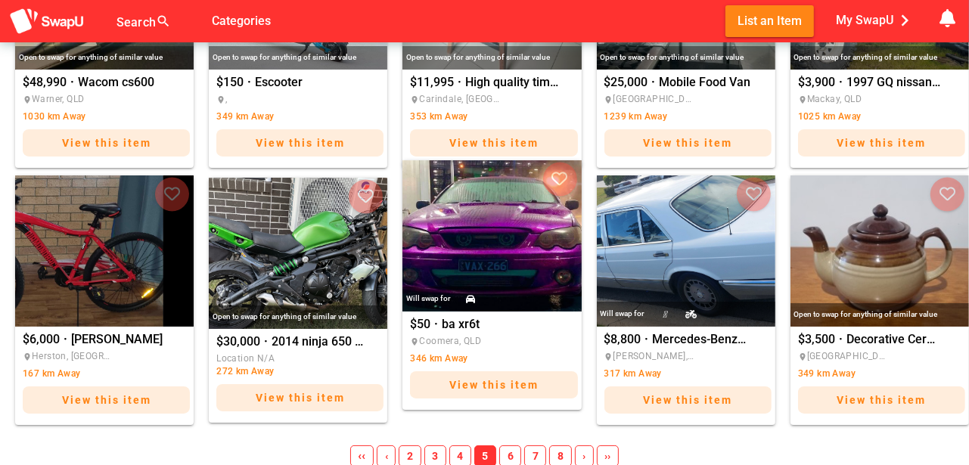
scroll to position [1690, 0]
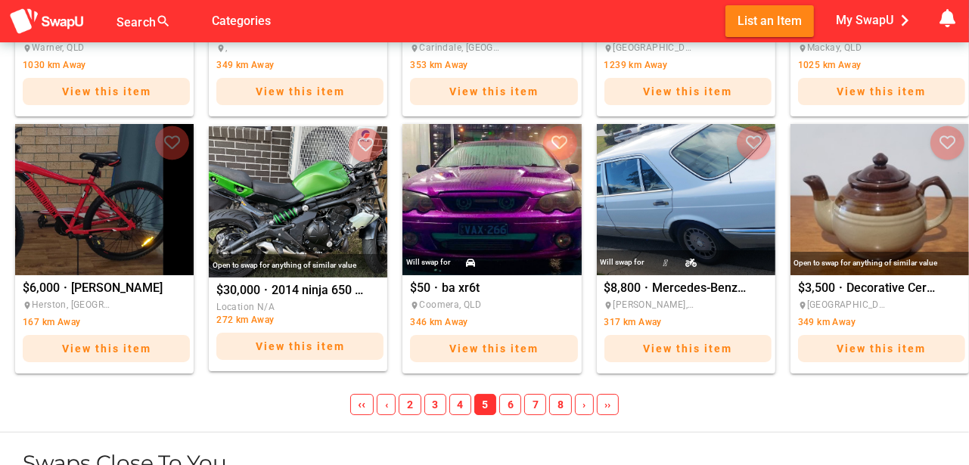
click at [510, 406] on span "6" at bounding box center [510, 404] width 22 height 21
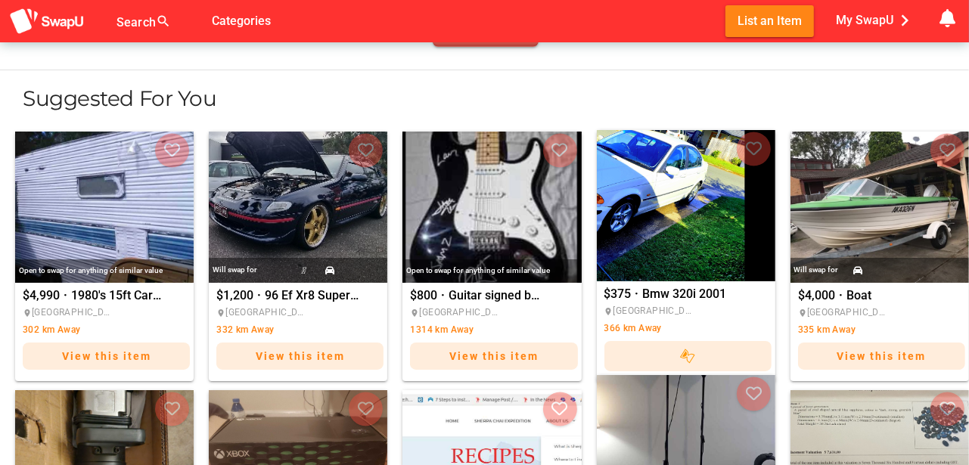
scroll to position [908, 0]
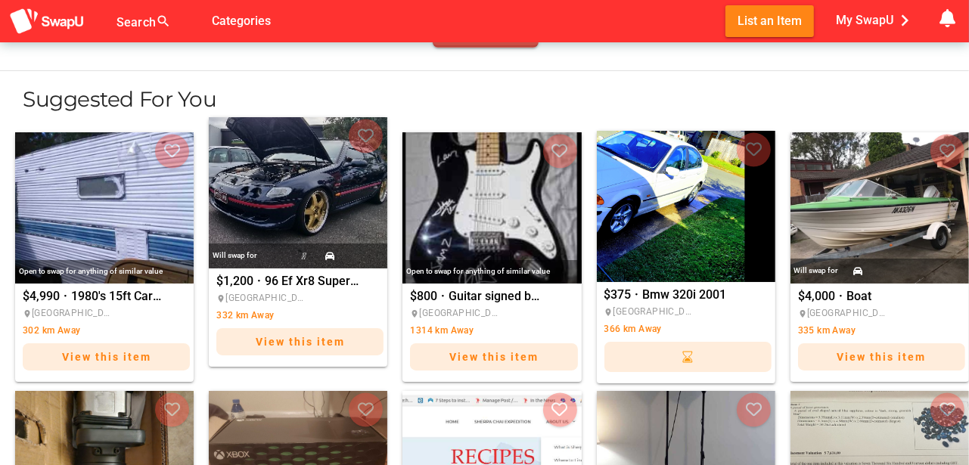
click at [301, 214] on img "96 Ef Xr8 Supercharged cammed" at bounding box center [298, 192] width 179 height 151
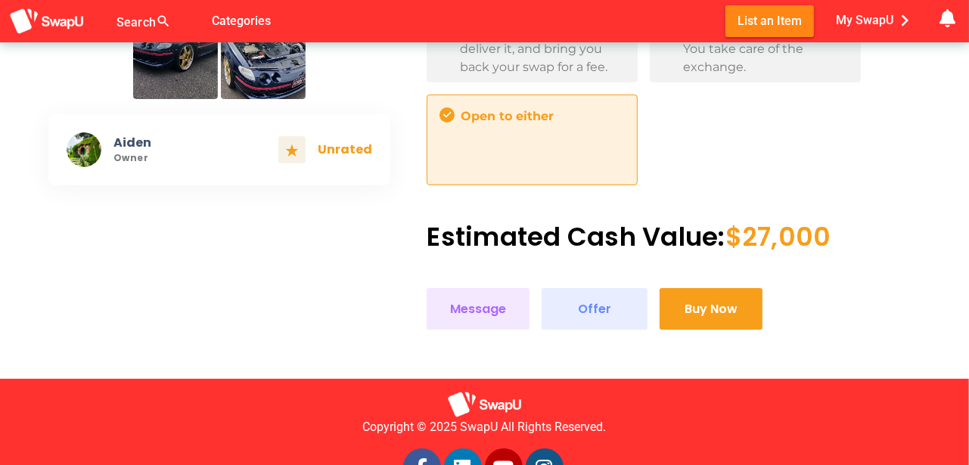
scroll to position [580, 0]
